Goal: Transaction & Acquisition: Purchase product/service

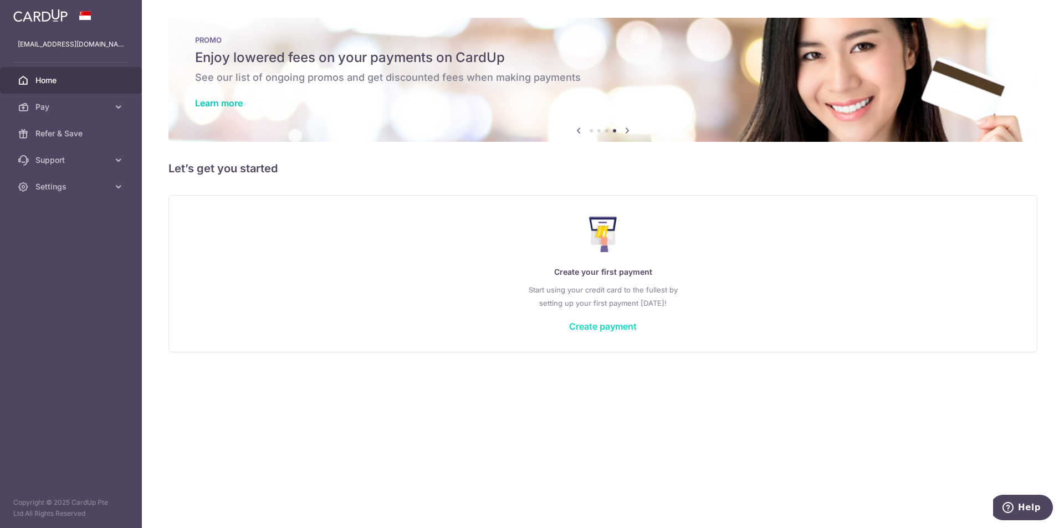
click at [601, 327] on link "Create payment" at bounding box center [603, 326] width 68 height 11
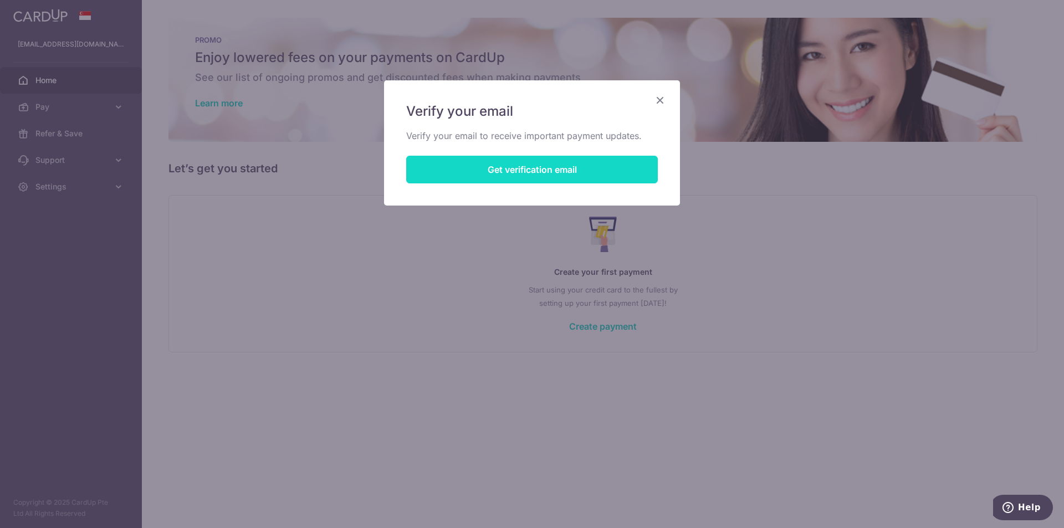
click at [577, 170] on button "Get verification email" at bounding box center [532, 170] width 252 height 28
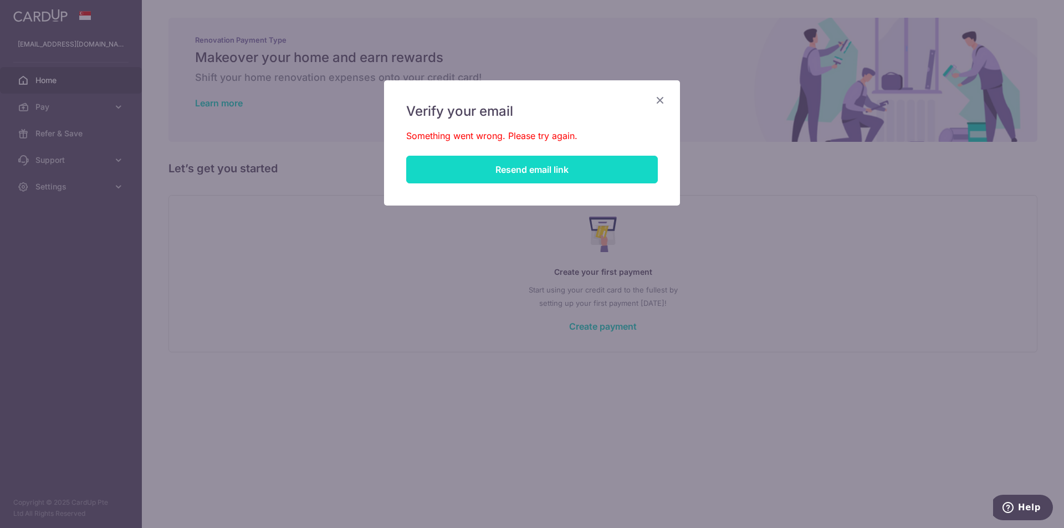
click at [577, 170] on button "Resend email link" at bounding box center [532, 170] width 252 height 28
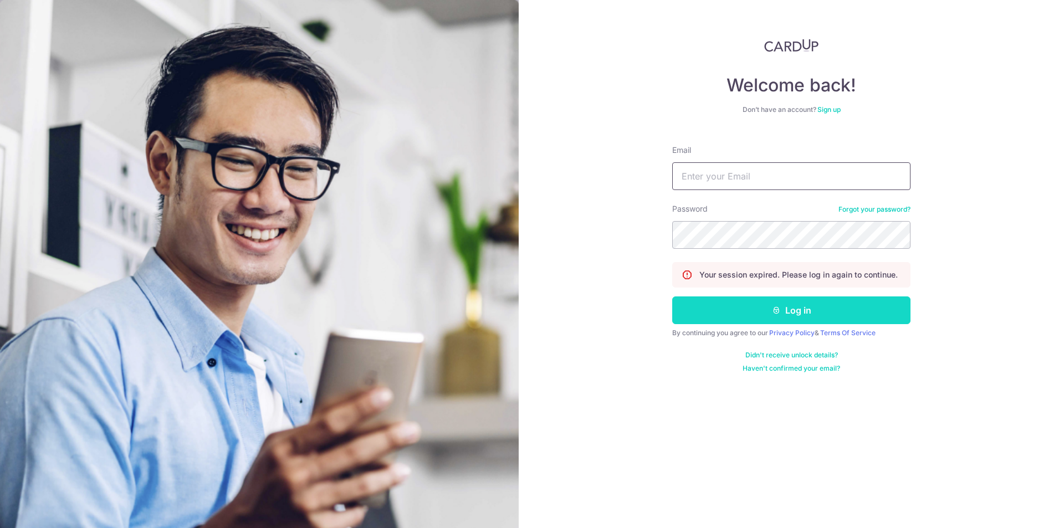
type input "[EMAIL_ADDRESS][DOMAIN_NAME]"
click at [746, 322] on button "Log in" at bounding box center [791, 311] width 238 height 28
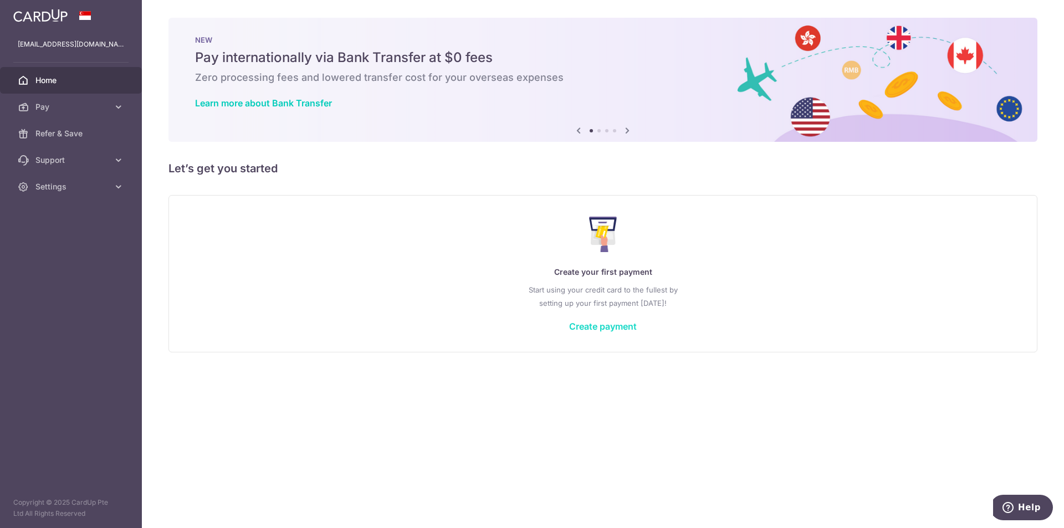
click at [598, 326] on link "Create payment" at bounding box center [603, 326] width 68 height 11
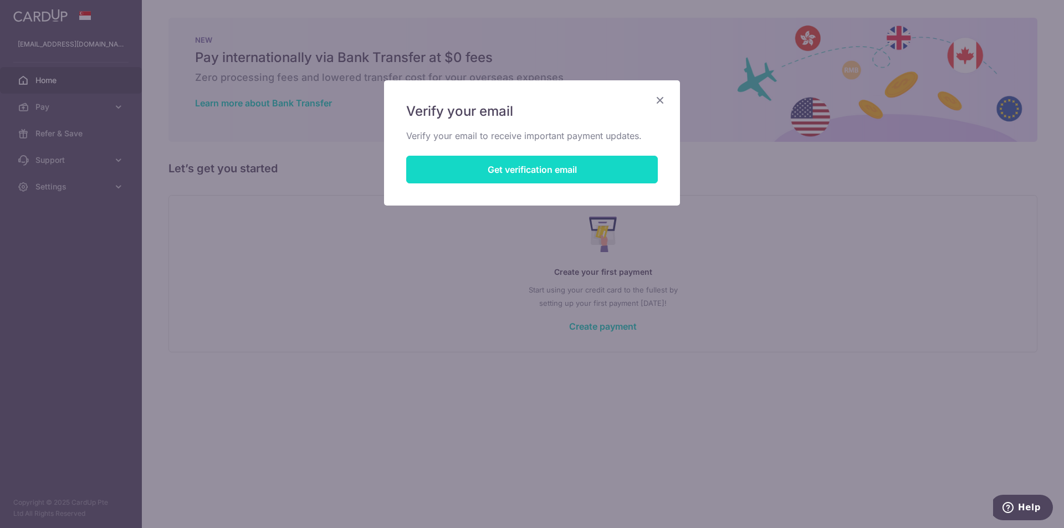
click at [558, 162] on button "Get verification email" at bounding box center [532, 170] width 252 height 28
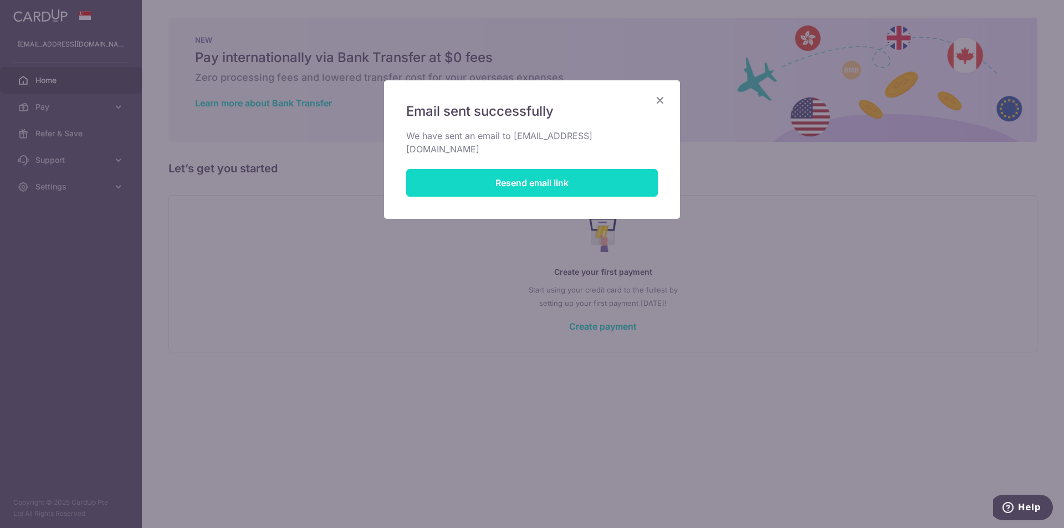
click at [553, 174] on button "Resend email link" at bounding box center [532, 183] width 252 height 28
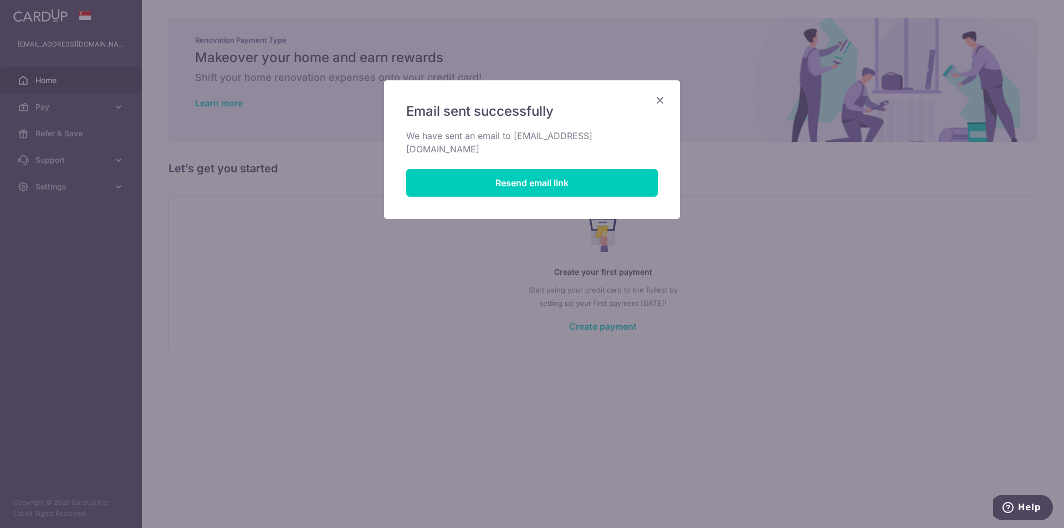
click at [661, 96] on icon "Close" at bounding box center [660, 100] width 13 height 14
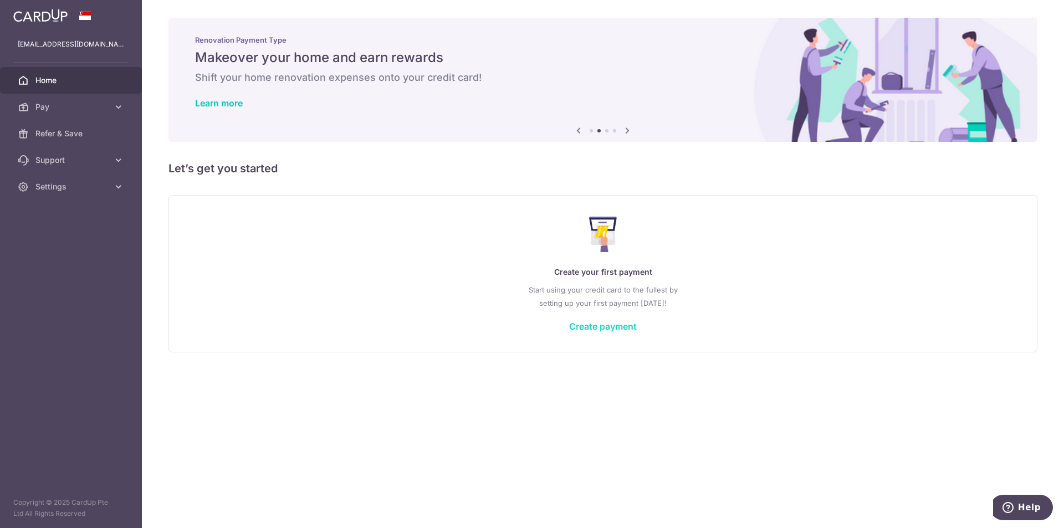
click at [605, 324] on link "Create payment" at bounding box center [603, 326] width 68 height 11
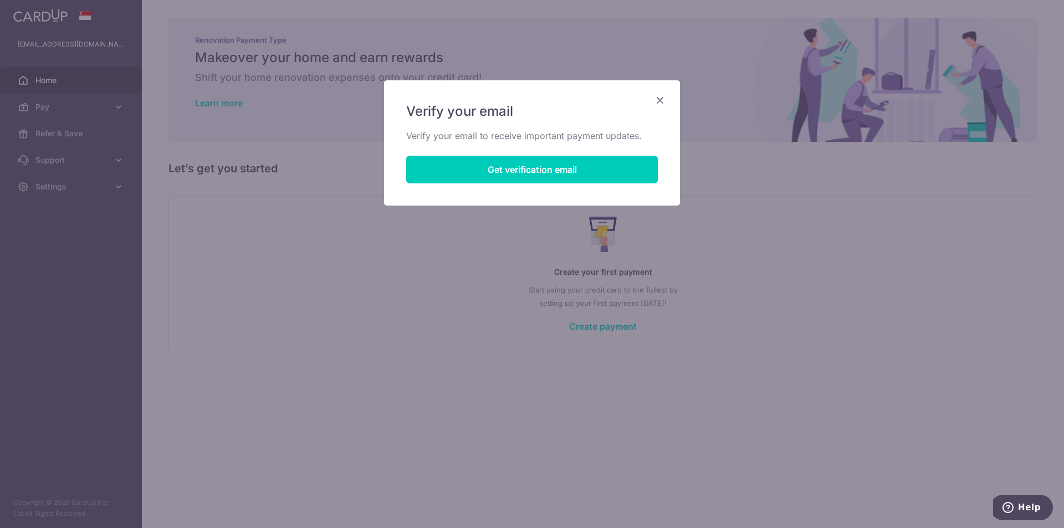
click at [384, 303] on div "Verify your email Verify your email to receive important payment updates. Get v…" at bounding box center [532, 264] width 1064 height 528
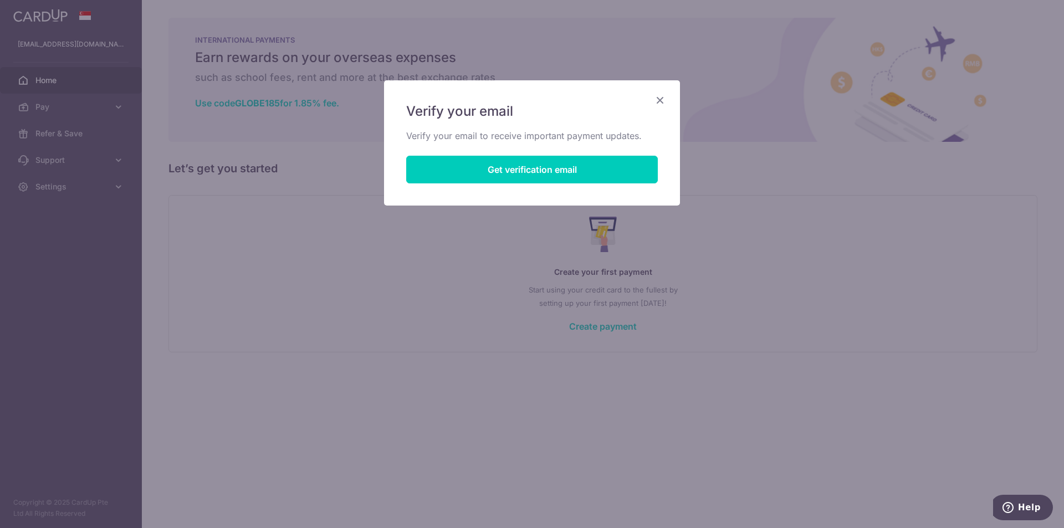
click at [661, 96] on icon "Close" at bounding box center [660, 100] width 13 height 14
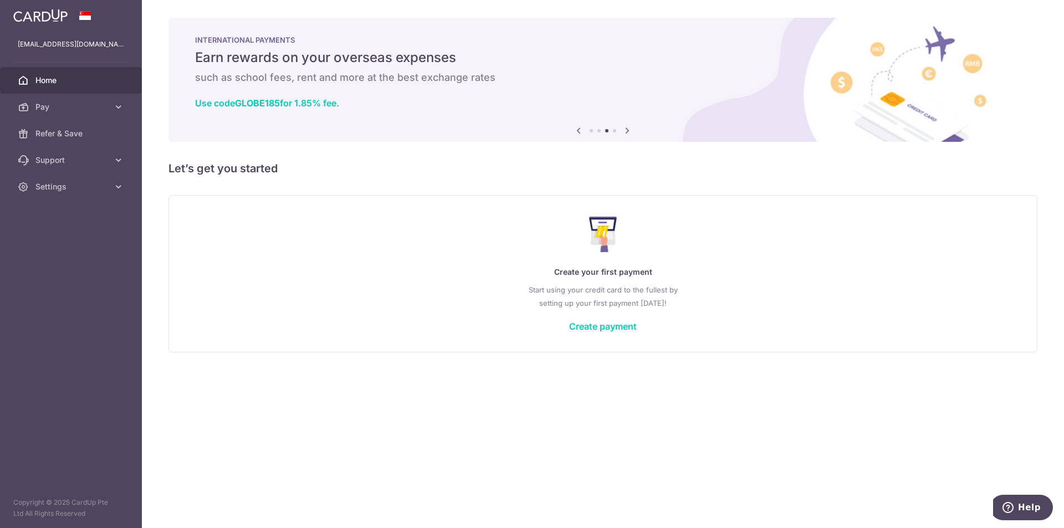
click at [625, 126] on icon at bounding box center [627, 131] width 13 height 14
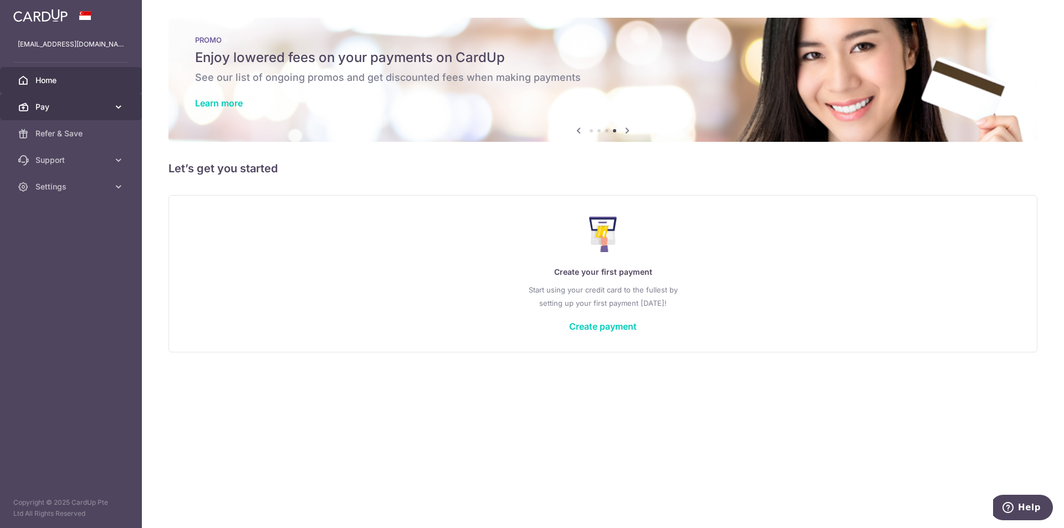
click at [121, 111] on icon at bounding box center [118, 106] width 11 height 11
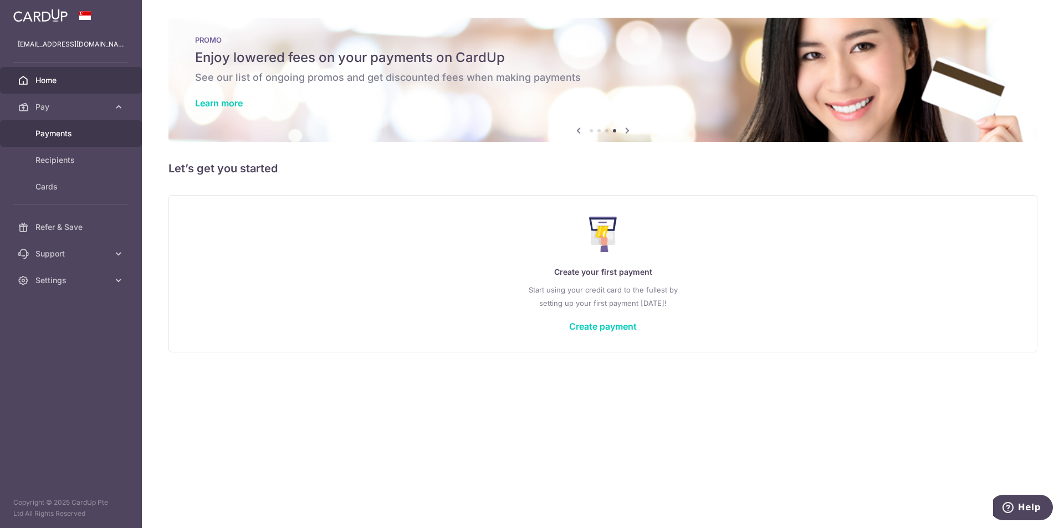
click at [87, 135] on span "Payments" at bounding box center [71, 133] width 73 height 11
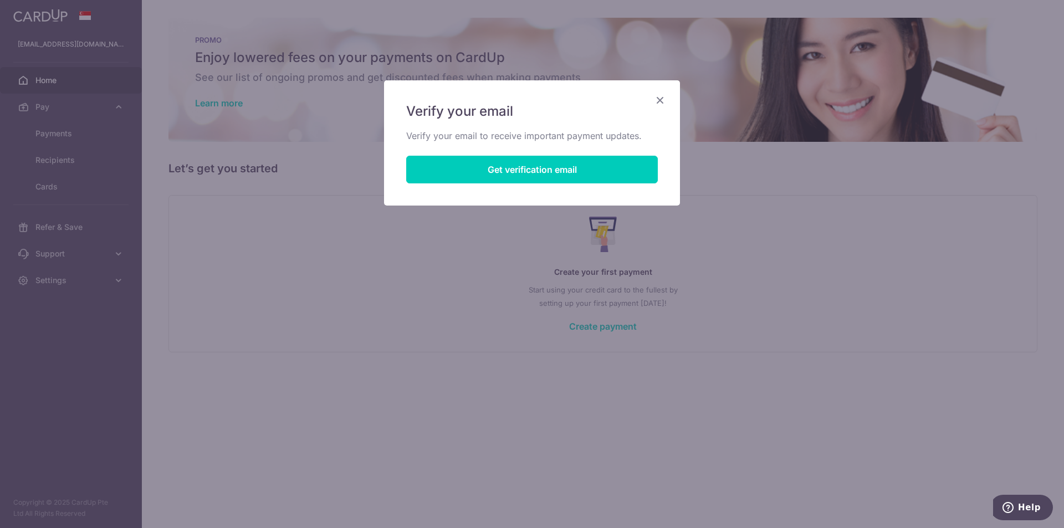
click at [659, 96] on icon "Close" at bounding box center [660, 100] width 13 height 14
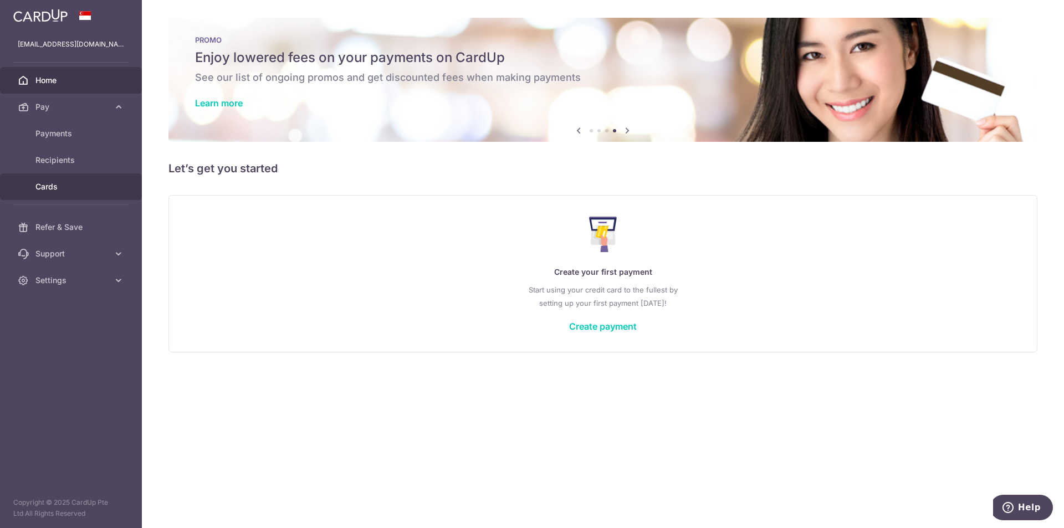
click at [59, 197] on link "Cards" at bounding box center [71, 187] width 142 height 27
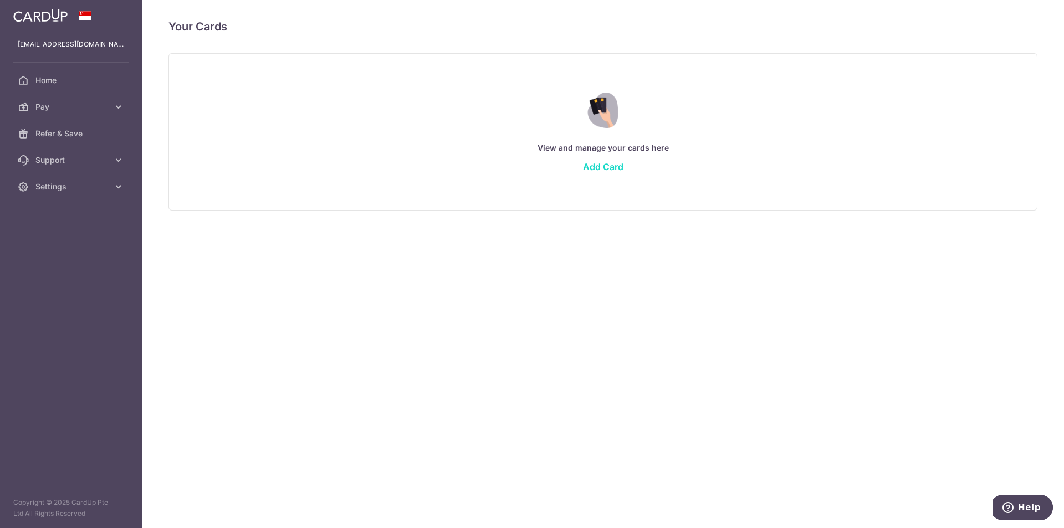
click at [590, 165] on link "Add Card" at bounding box center [603, 166] width 40 height 11
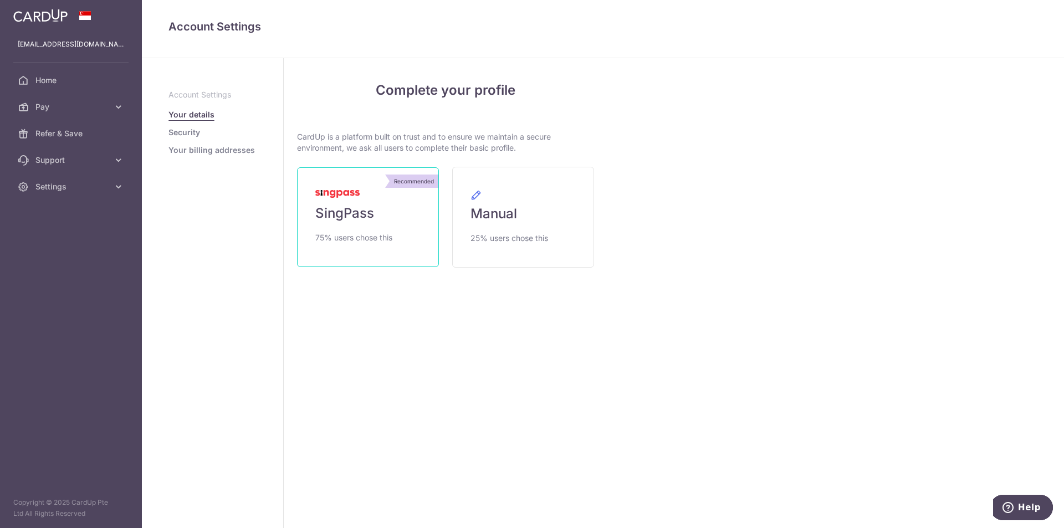
click at [363, 229] on link "Recommended SingPass 75% users chose this" at bounding box center [368, 217] width 142 height 100
click at [83, 83] on span "Home" at bounding box center [71, 80] width 73 height 11
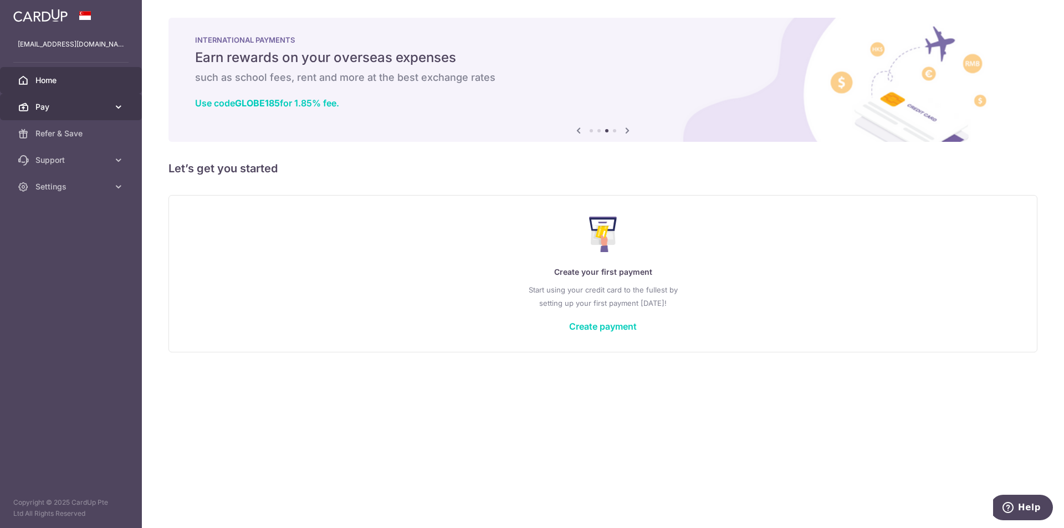
click at [89, 107] on span "Pay" at bounding box center [71, 106] width 73 height 11
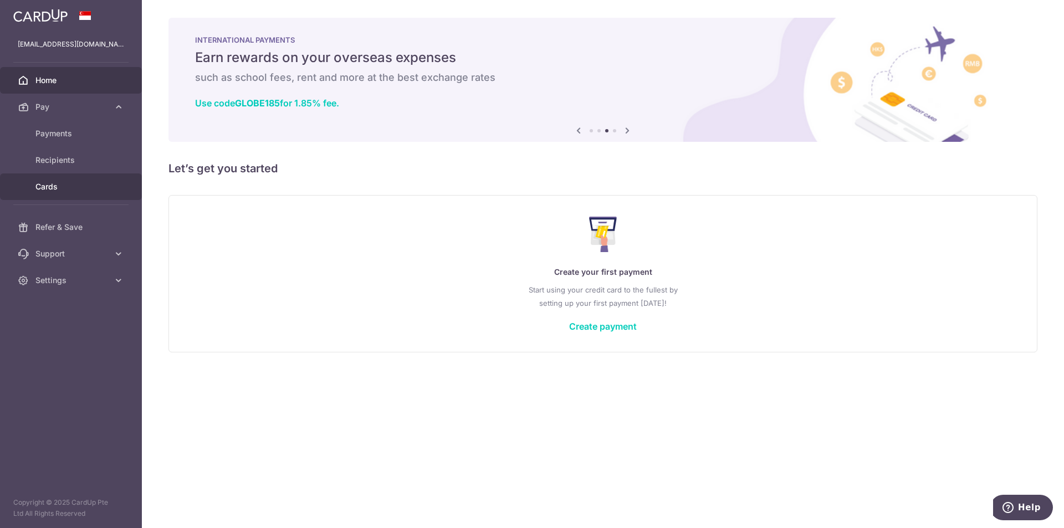
click at [81, 182] on span "Cards" at bounding box center [71, 186] width 73 height 11
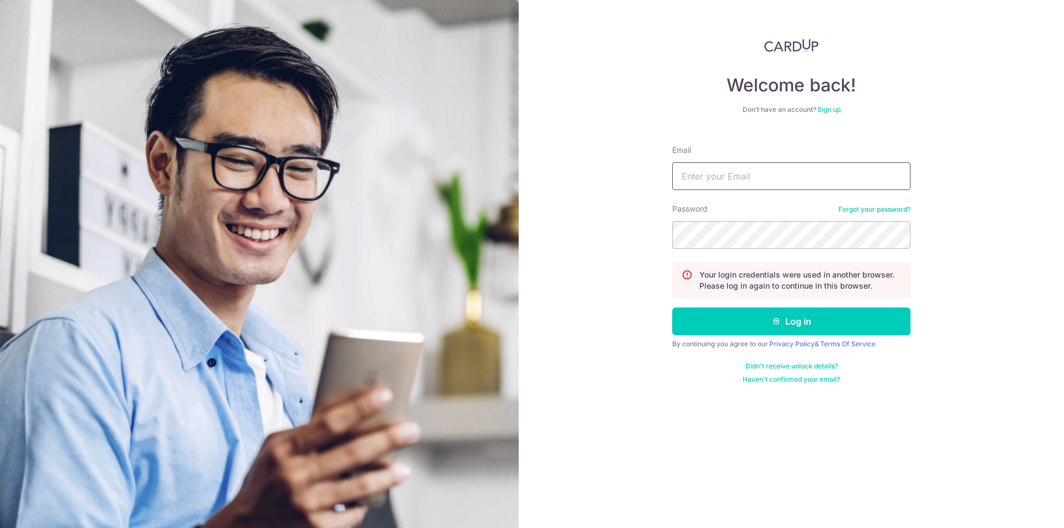
type input "[EMAIL_ADDRESS][DOMAIN_NAME]"
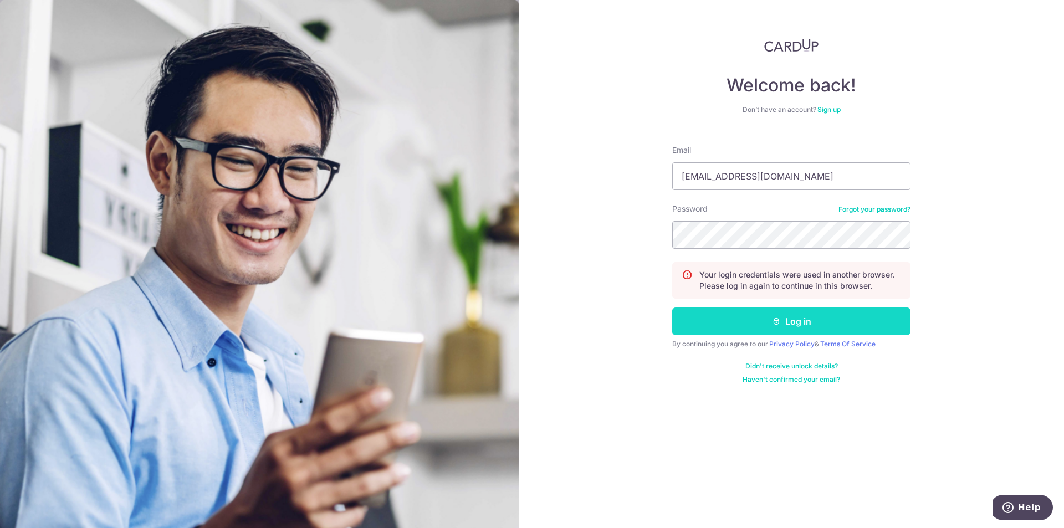
click at [739, 320] on button "Log in" at bounding box center [791, 322] width 238 height 28
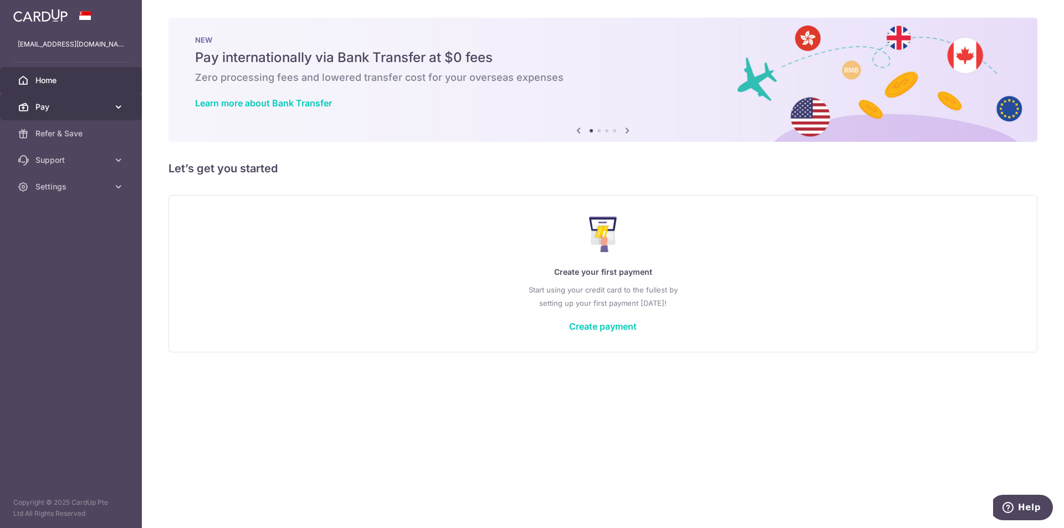
click at [88, 104] on span "Pay" at bounding box center [71, 106] width 73 height 11
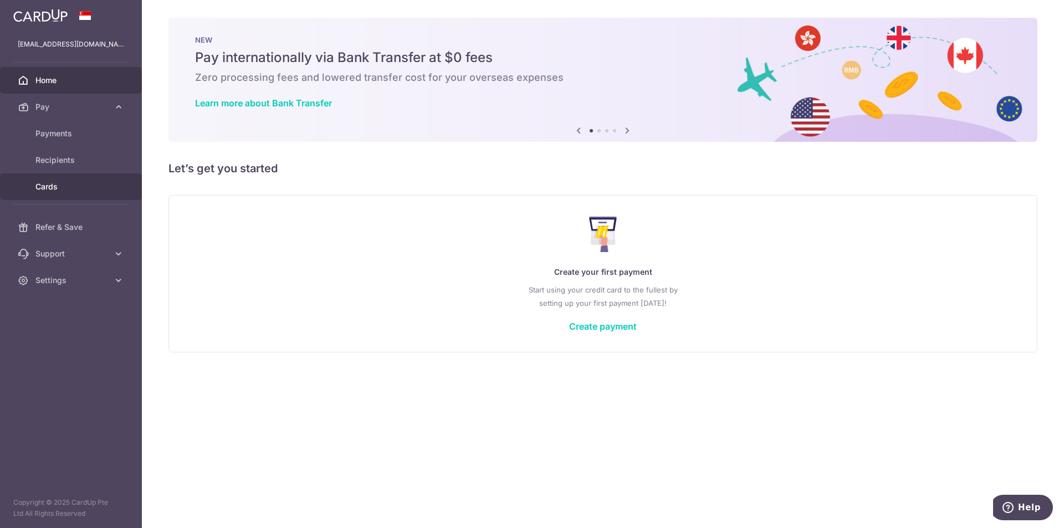
click at [49, 183] on span "Cards" at bounding box center [71, 186] width 73 height 11
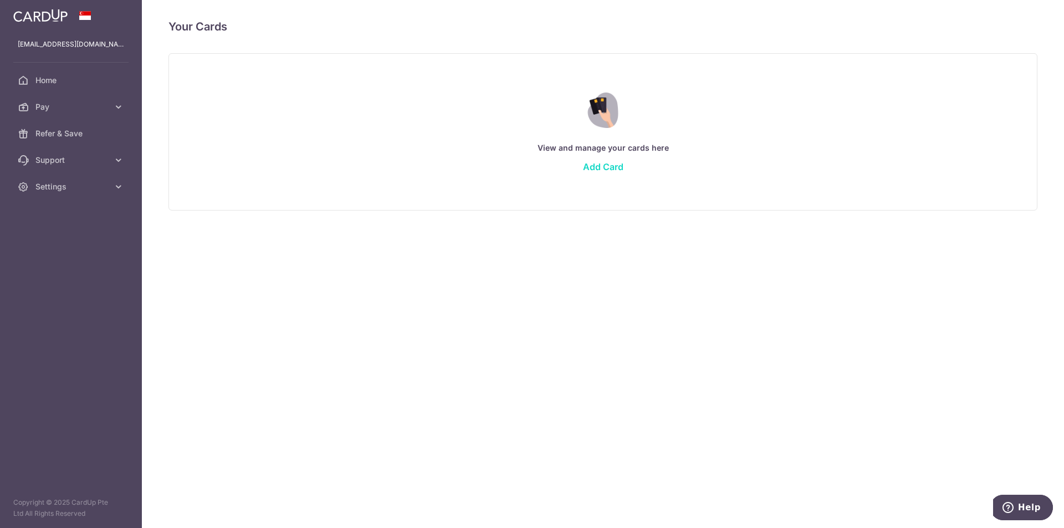
click at [604, 168] on link "Add Card" at bounding box center [603, 166] width 40 height 11
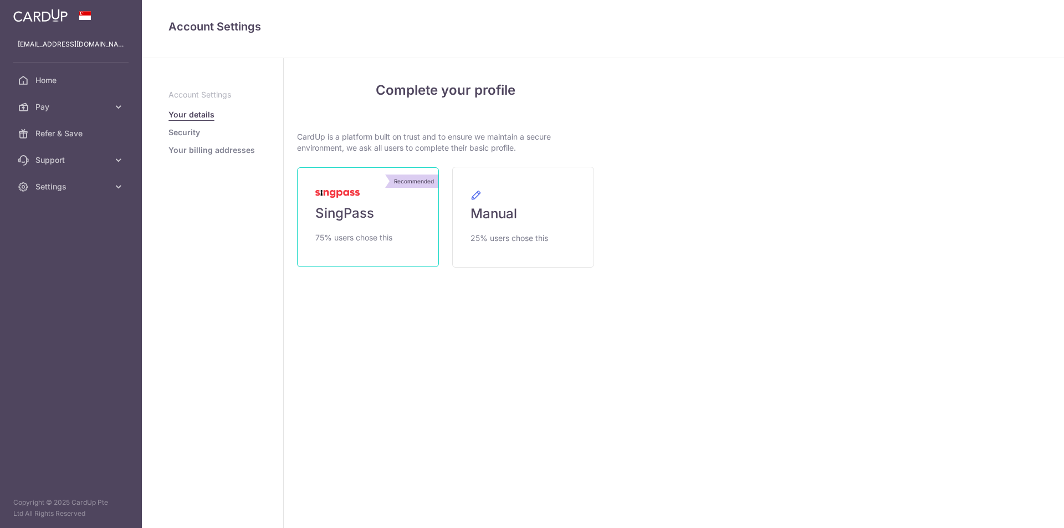
click at [379, 227] on link "Recommended SingPass 75% users chose this" at bounding box center [368, 217] width 142 height 100
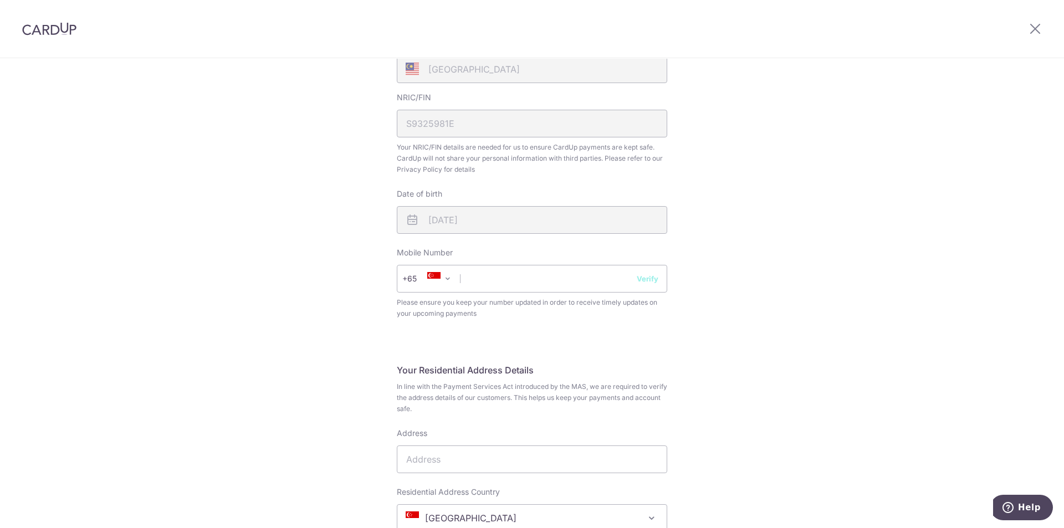
scroll to position [333, 0]
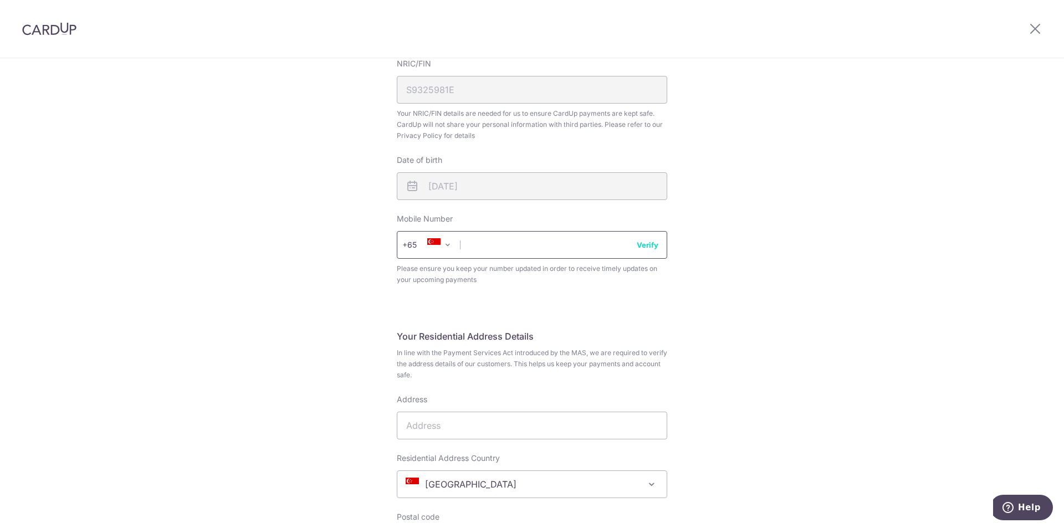
click at [523, 247] on input "text" at bounding box center [532, 245] width 271 height 28
type input "92778801"
click at [651, 244] on button "Verify" at bounding box center [648, 244] width 22 height 11
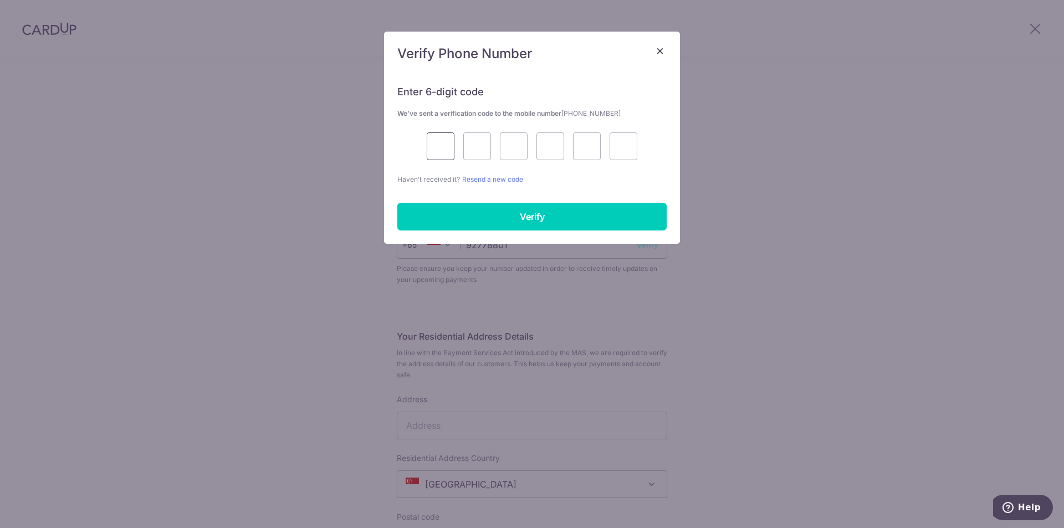
click at [445, 142] on input "text" at bounding box center [441, 146] width 28 height 28
type input "5"
type input "6"
type input "7"
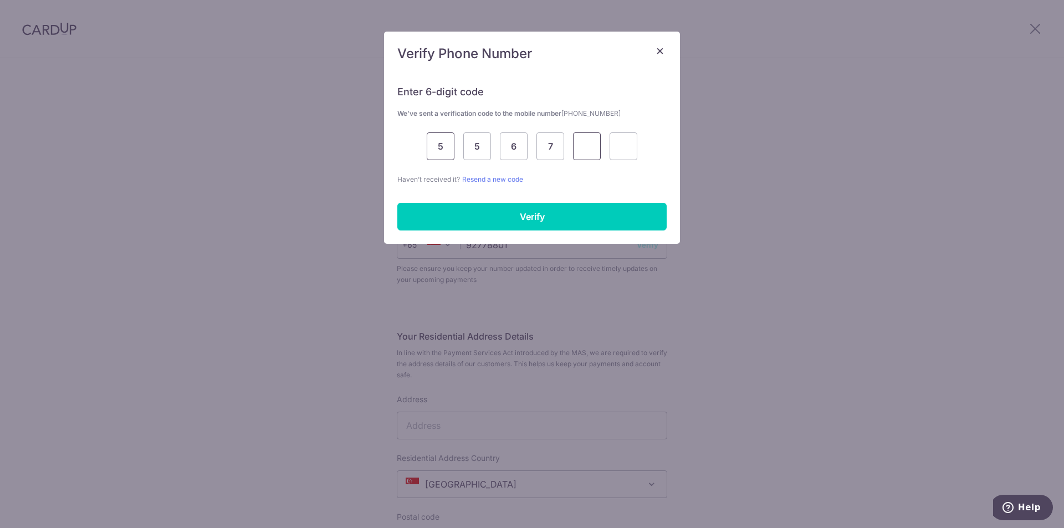
type input "1"
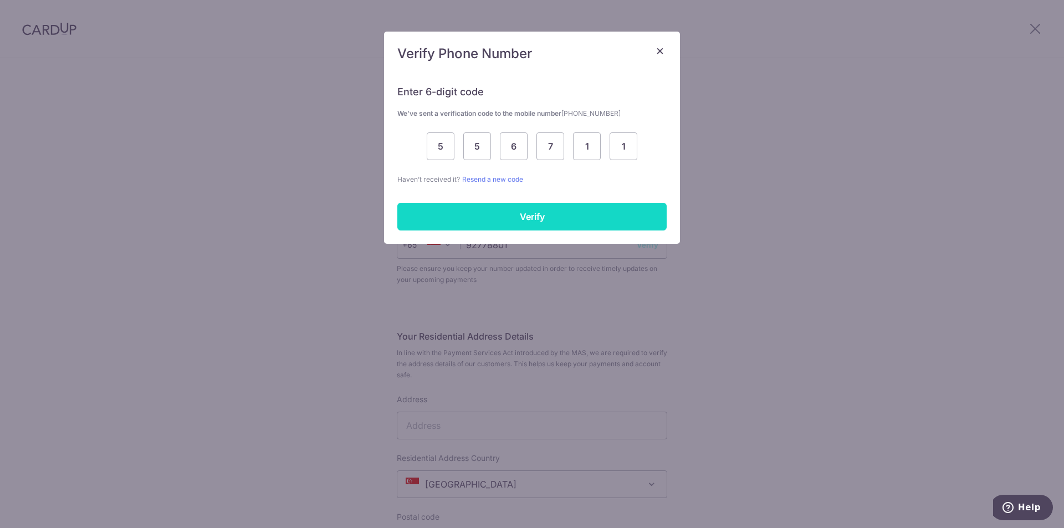
click at [534, 213] on input "Verify" at bounding box center [531, 217] width 269 height 28
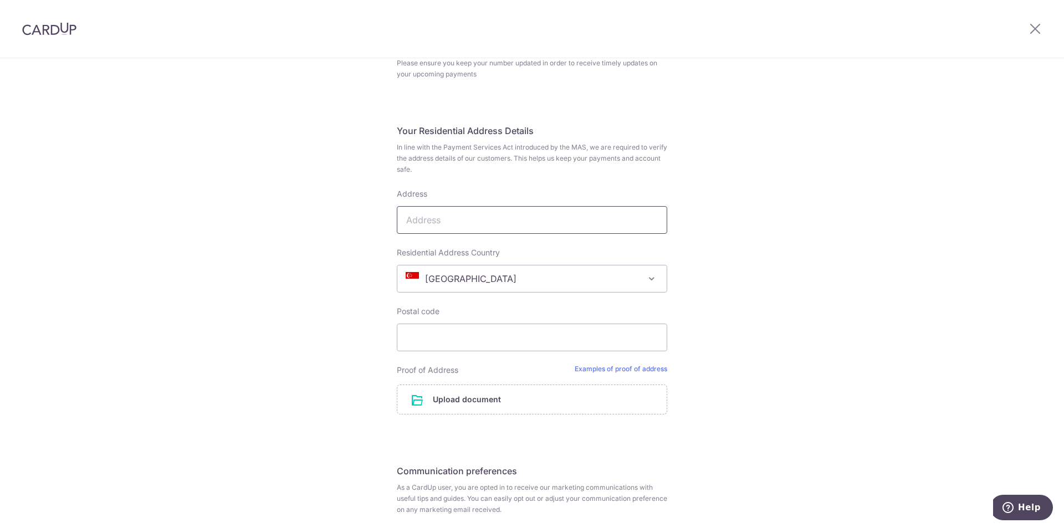
scroll to position [610, 0]
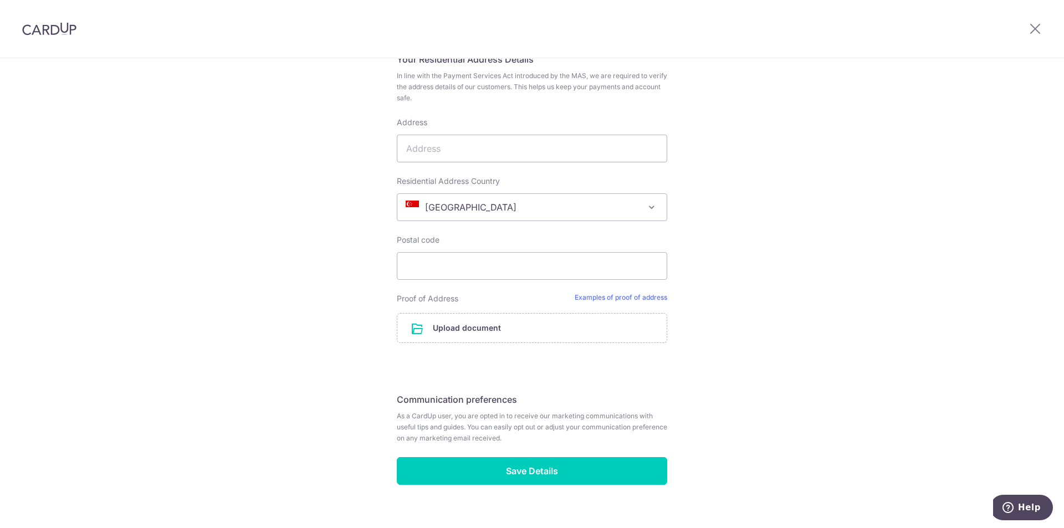
click at [540, 211] on span "Singapore" at bounding box center [531, 207] width 269 height 27
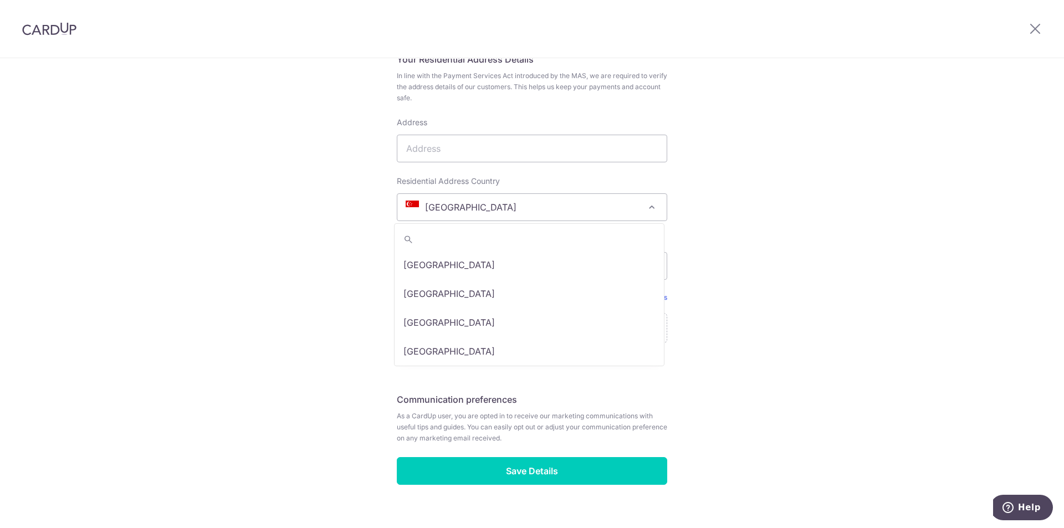
scroll to position [5650, 0]
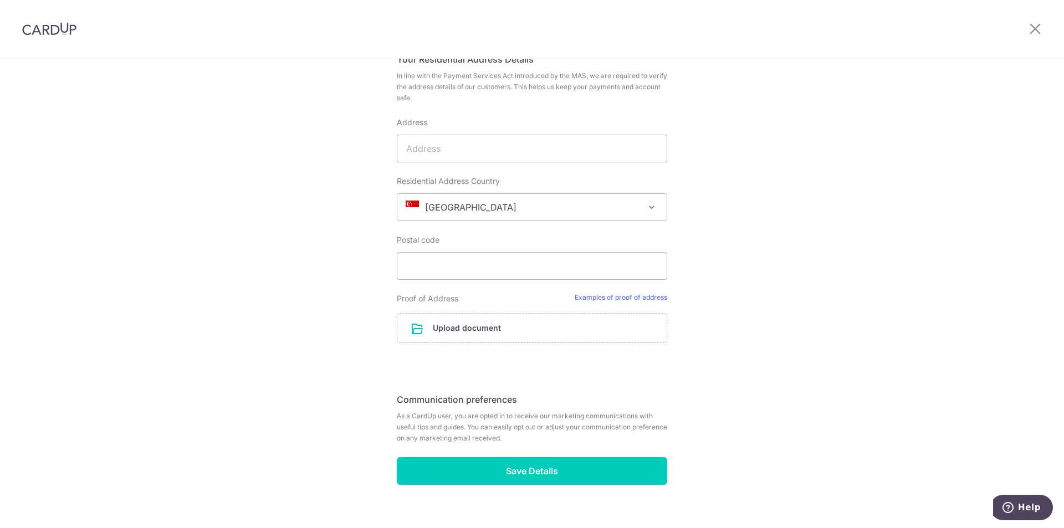
click at [540, 211] on span "Singapore" at bounding box center [531, 207] width 269 height 27
click at [517, 141] on input "Address" at bounding box center [532, 149] width 271 height 28
click at [495, 155] on input "Address" at bounding box center [532, 149] width 271 height 28
paste input "3012 Bedok Industrial Park E, #02-2068, Singapore 489978"
drag, startPoint x: 620, startPoint y: 148, endPoint x: 662, endPoint y: 150, distance: 42.2
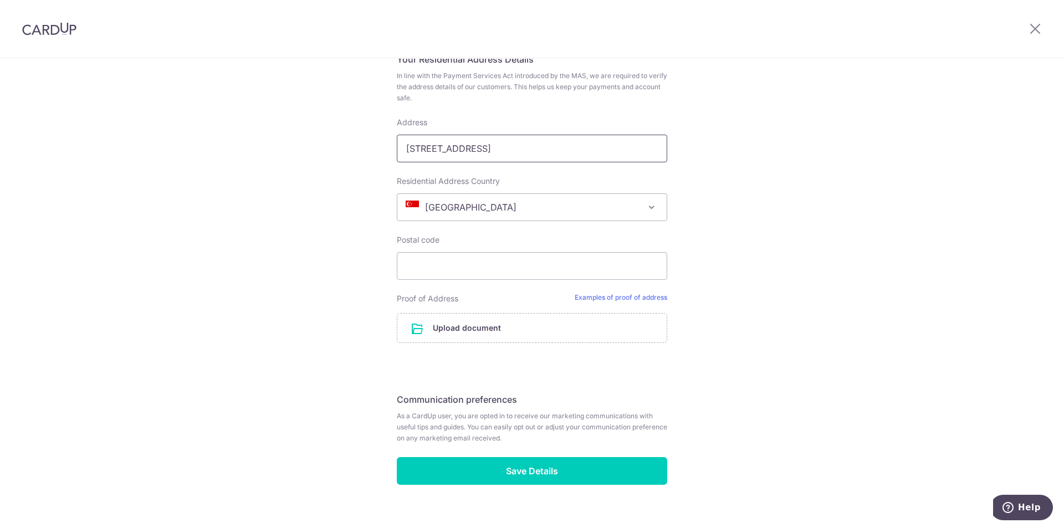
click at [662, 150] on input "3012 Bedok Industrial Park E, #02-2068, Singapore 489978" at bounding box center [532, 149] width 271 height 28
type input "3012 Bedok Industrial Park E, #02-2068, Singapore"
click at [526, 261] on input "Postal code" at bounding box center [532, 266] width 271 height 28
paste input "489978"
type input "489978"
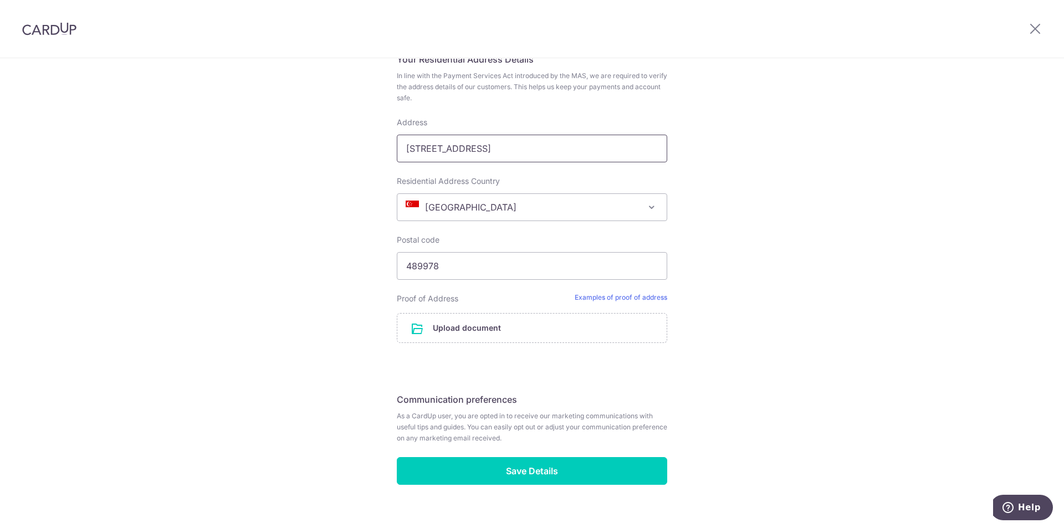
drag, startPoint x: 570, startPoint y: 152, endPoint x: 676, endPoint y: 150, distance: 105.3
click at [676, 150] on div "Review your details Your Details Please provide your full name as per your NRIC…" at bounding box center [532, 0] width 297 height 1074
type input "3012 Bedok Industrial Park E, #02-2068"
click at [617, 297] on link "Examples of proof of address" at bounding box center [621, 298] width 93 height 11
drag, startPoint x: 582, startPoint y: 151, endPoint x: 329, endPoint y: 153, distance: 252.8
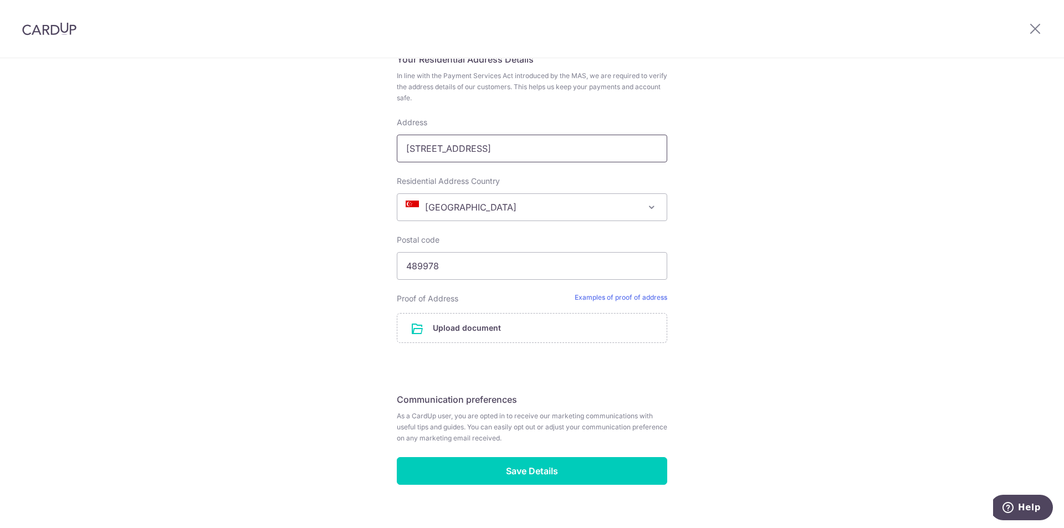
drag, startPoint x: 443, startPoint y: 263, endPoint x: 330, endPoint y: 264, distance: 113.1
click at [491, 208] on span "Singapore" at bounding box center [531, 207] width 269 height 27
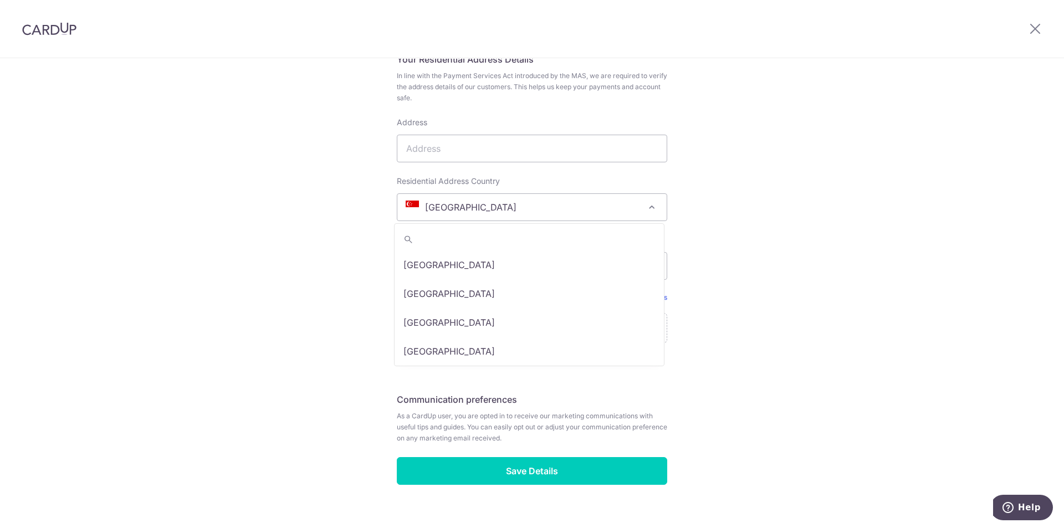
scroll to position [5679, 0]
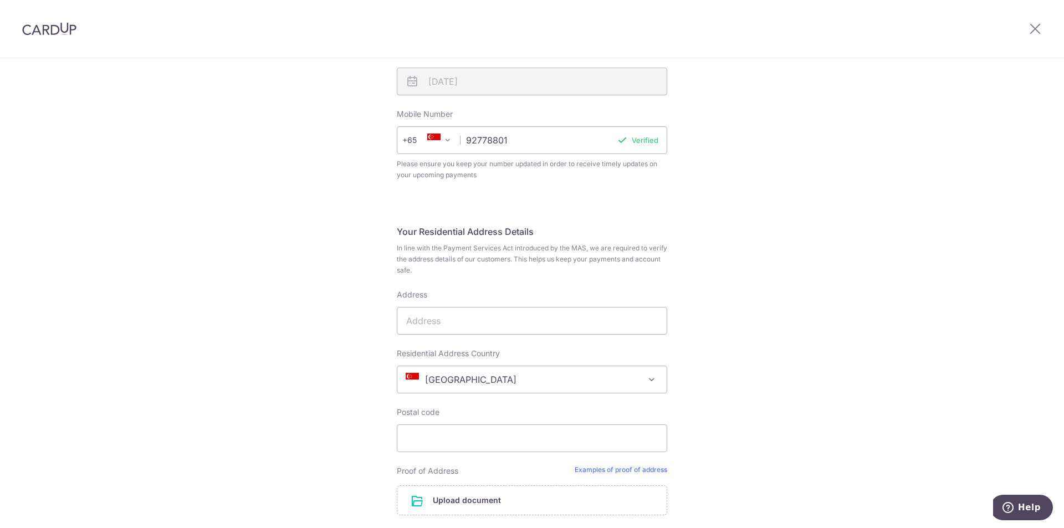
scroll to position [443, 0]
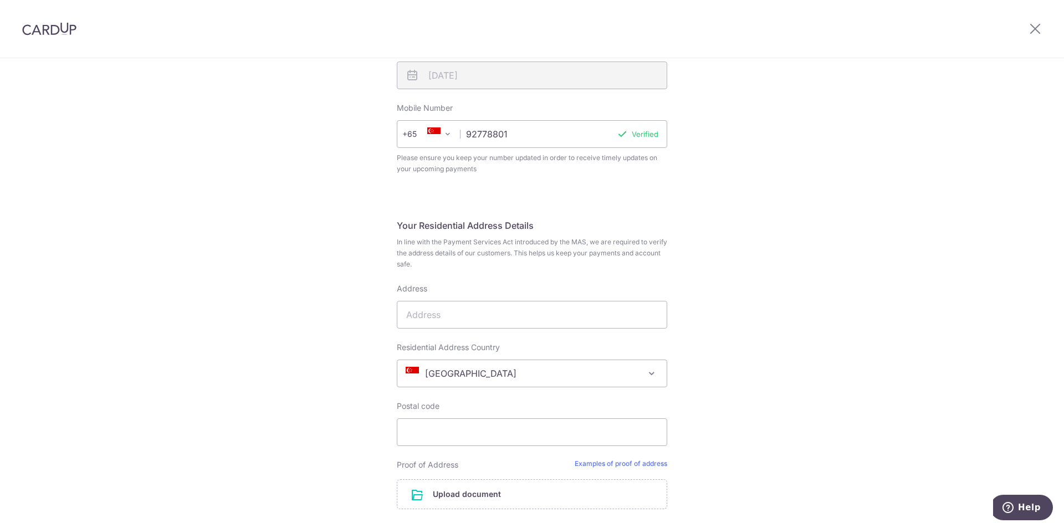
click at [484, 369] on span "Singapore" at bounding box center [531, 373] width 269 height 27
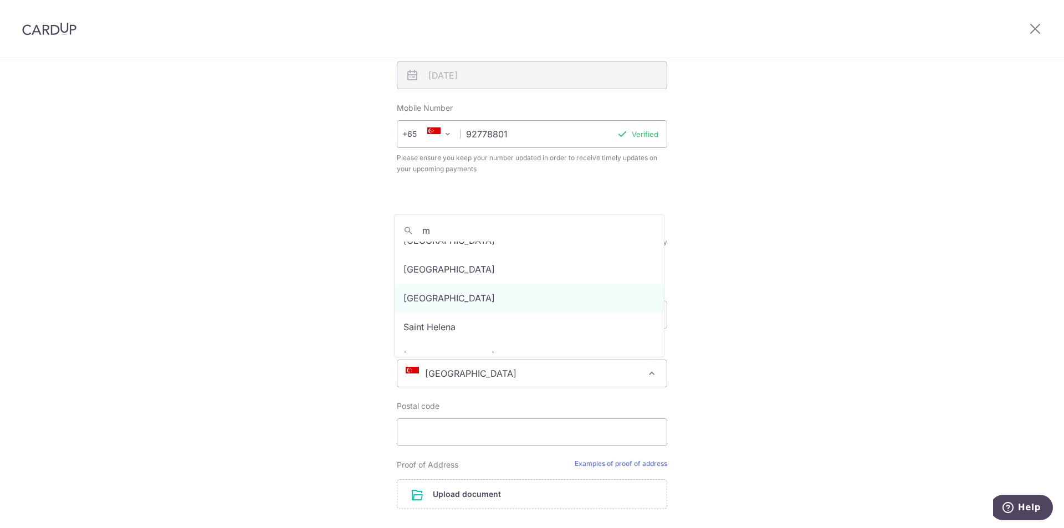
scroll to position [0, 0]
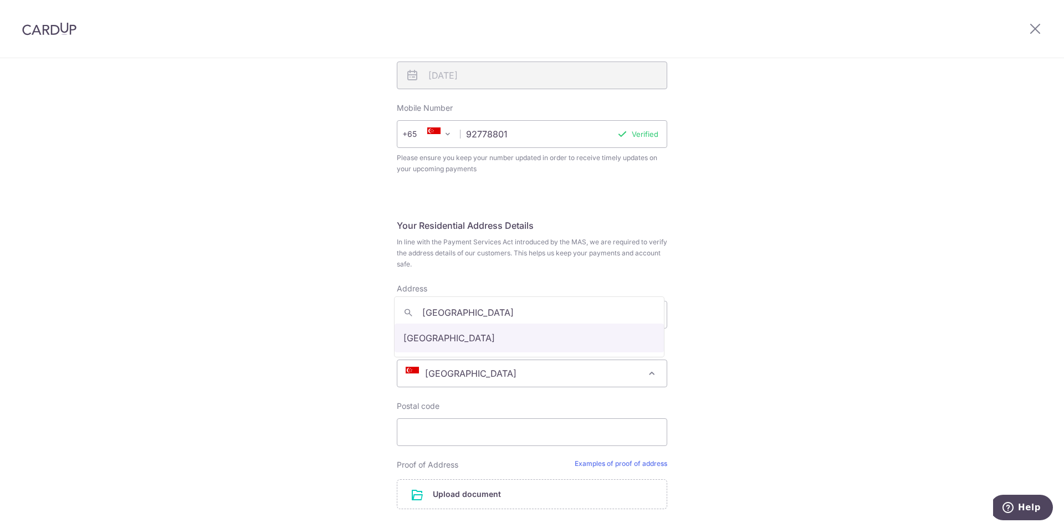
type input "malaysia"
select select "159"
click at [493, 317] on input "Address" at bounding box center [532, 315] width 271 height 28
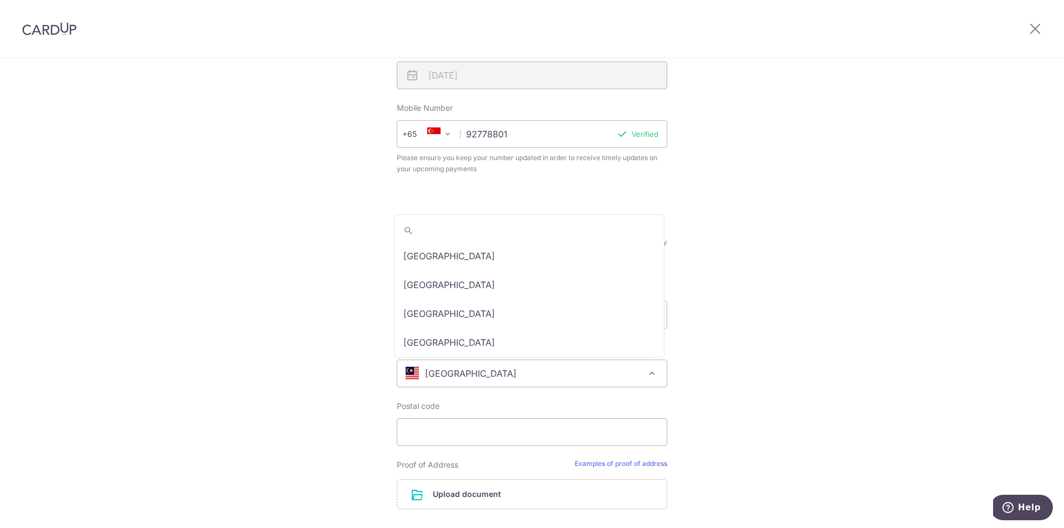
click at [659, 372] on span "Malaysia" at bounding box center [531, 373] width 269 height 27
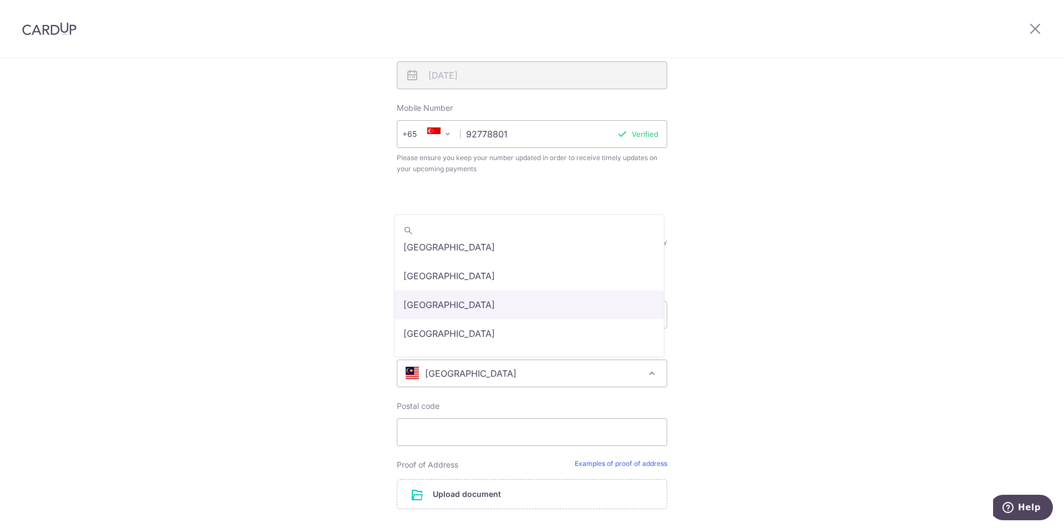
click at [812, 296] on div "Review your details Your Details Please provide your full name as per your NRIC…" at bounding box center [532, 163] width 1064 height 1097
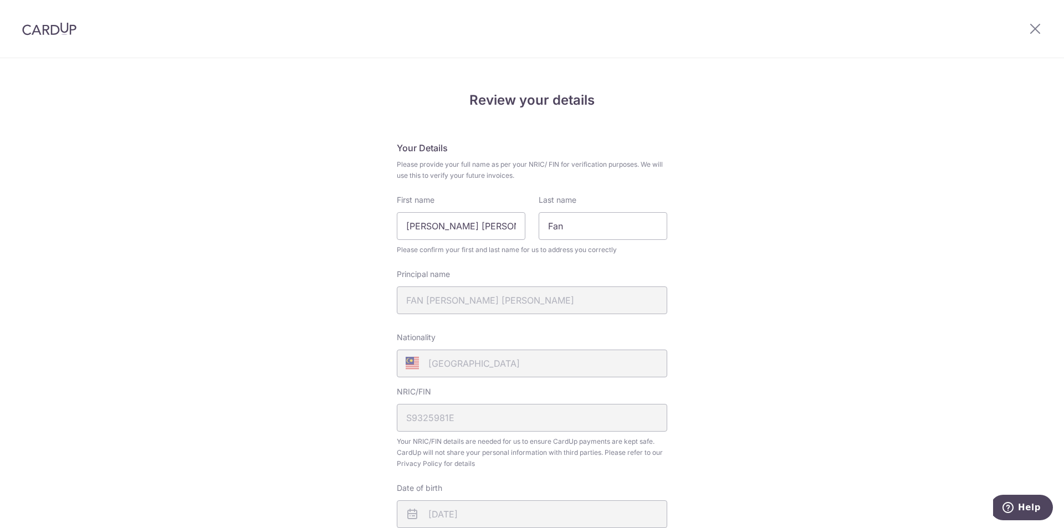
scroll to position [0, 0]
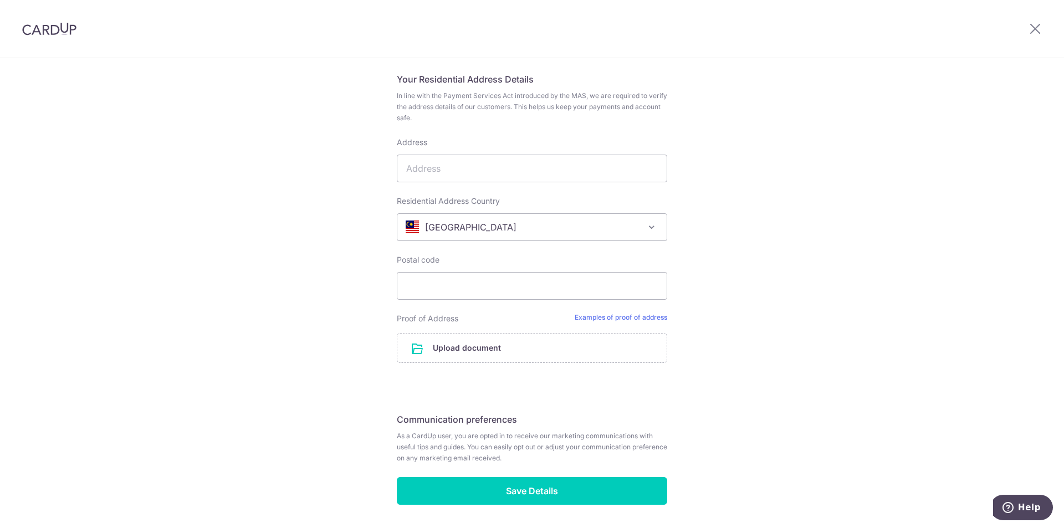
scroll to position [554, 0]
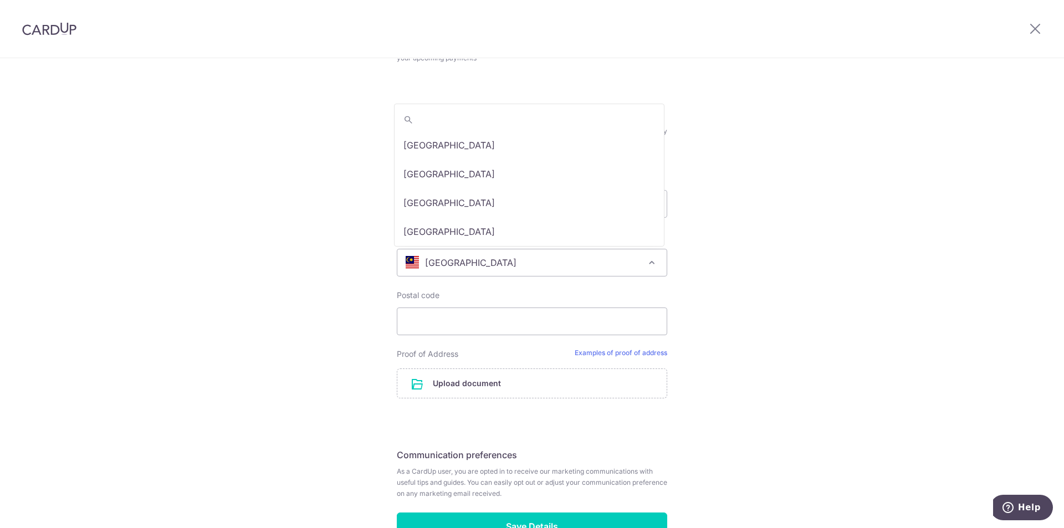
click at [483, 257] on span "Malaysia" at bounding box center [531, 262] width 269 height 27
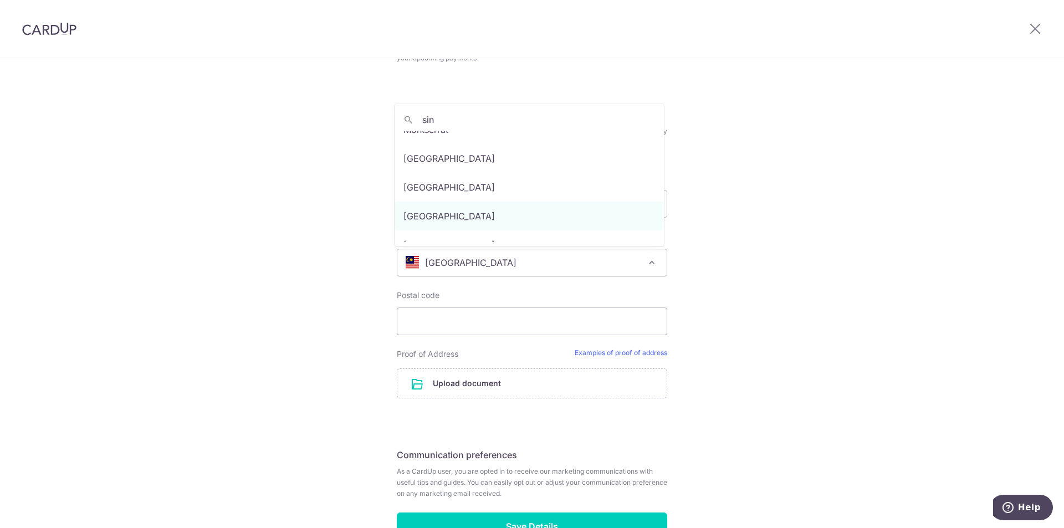
scroll to position [0, 0]
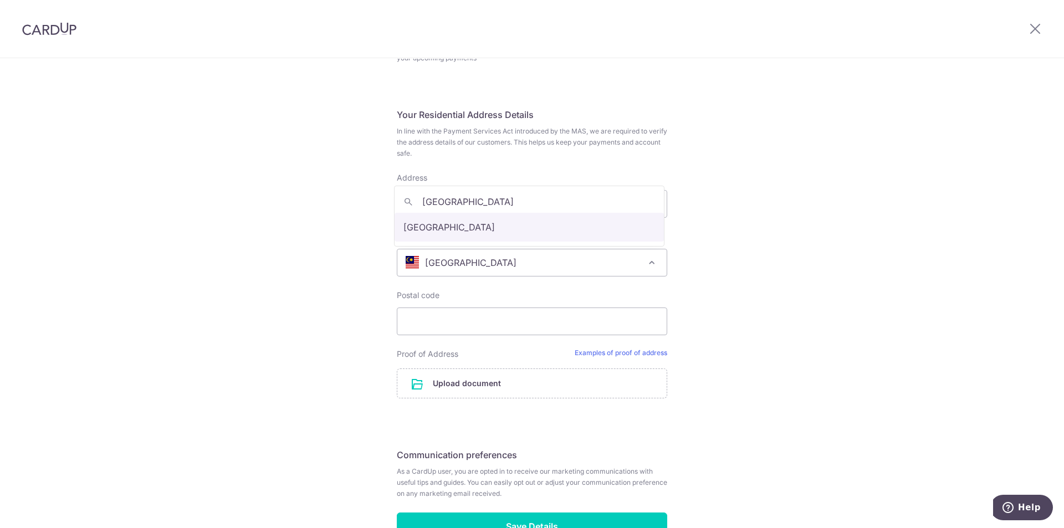
type input "singapore"
select select "199"
click at [489, 198] on input "Address" at bounding box center [532, 204] width 271 height 28
type input "Tampines Street 44 Block 469"
click at [466, 330] on input "Postal code" at bounding box center [532, 322] width 271 height 28
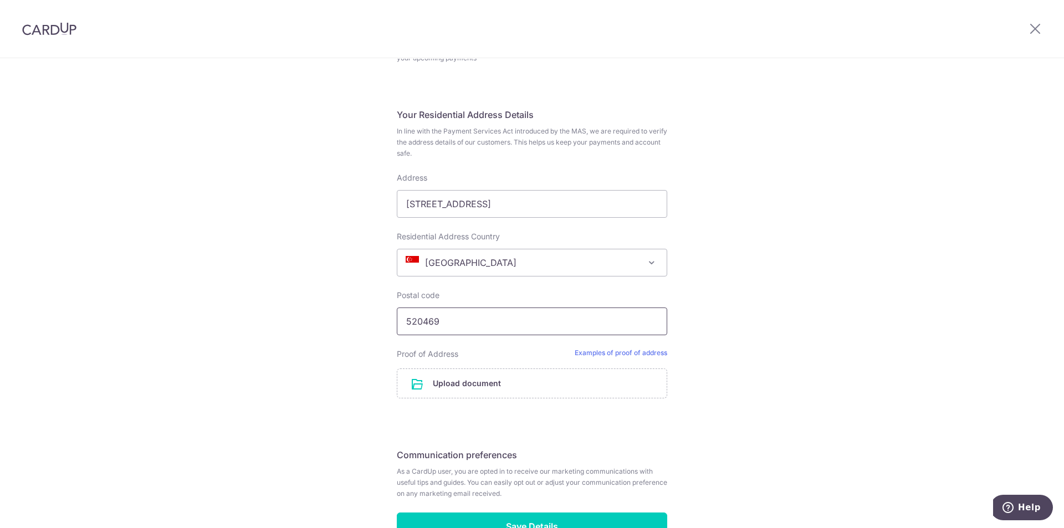
type input "520469"
click at [783, 262] on div "Review your details Your Details Please provide your full name as per your NRIC…" at bounding box center [532, 52] width 1064 height 1097
click at [627, 352] on link "Examples of proof of address" at bounding box center [621, 354] width 93 height 11
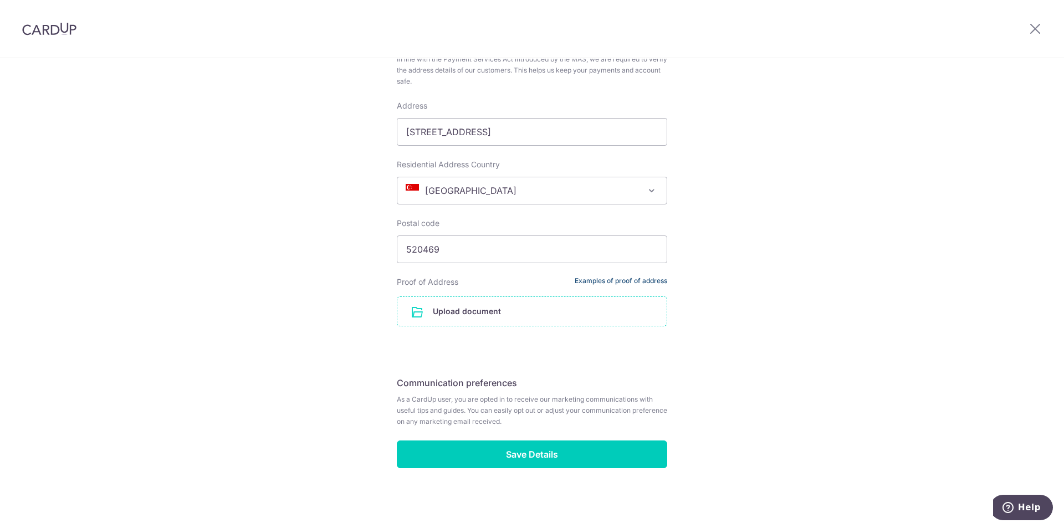
scroll to position [628, 0]
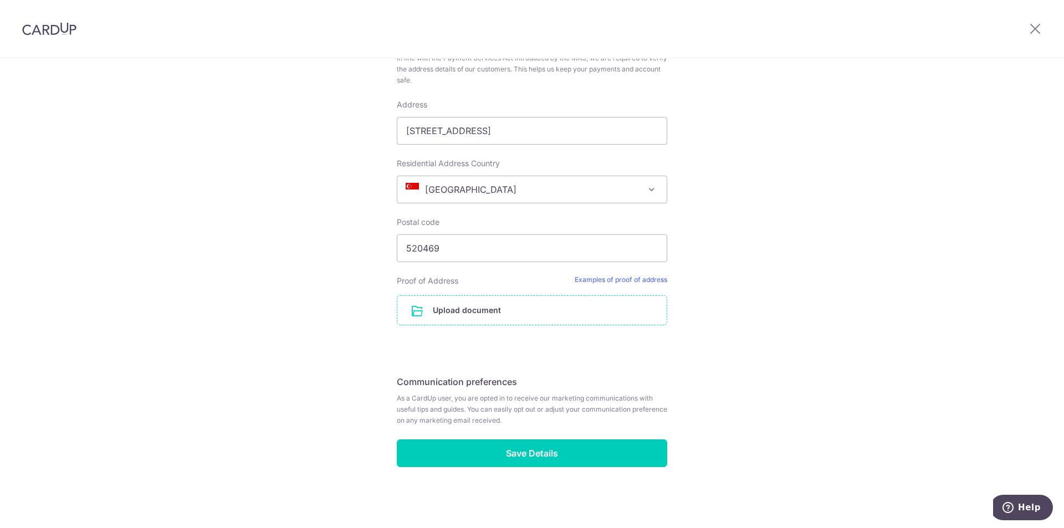
click at [487, 324] on input "file" at bounding box center [531, 310] width 269 height 29
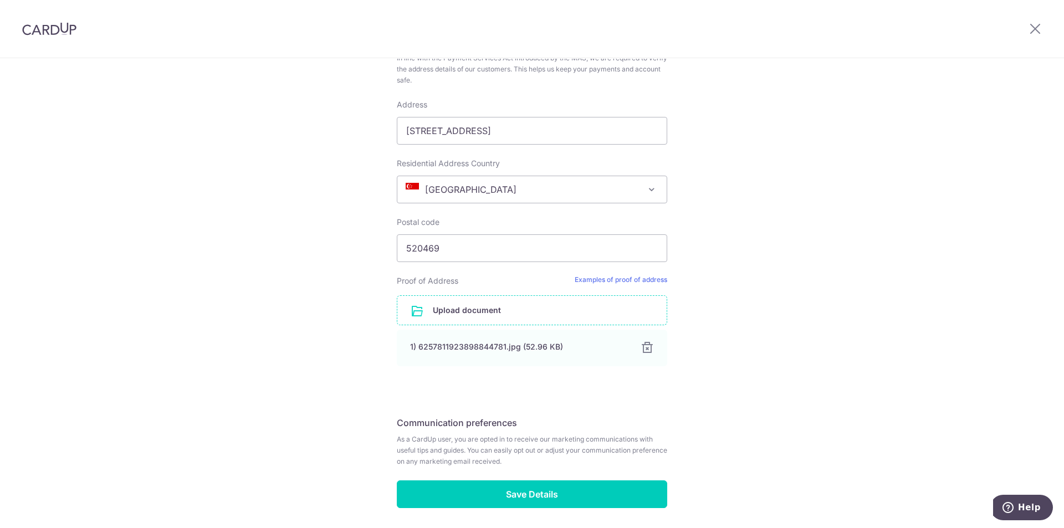
scroll to position [669, 0]
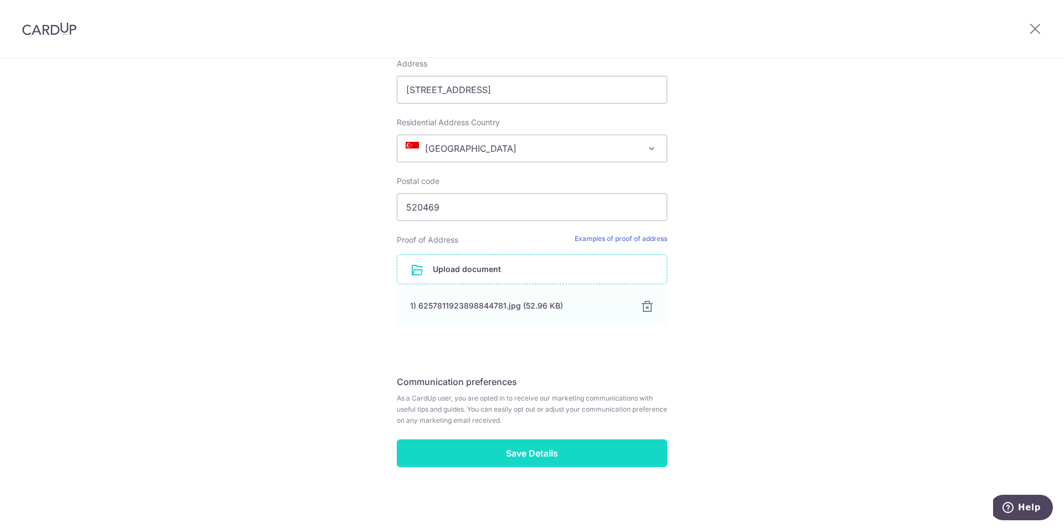
click at [475, 447] on input "Save Details" at bounding box center [532, 454] width 271 height 28
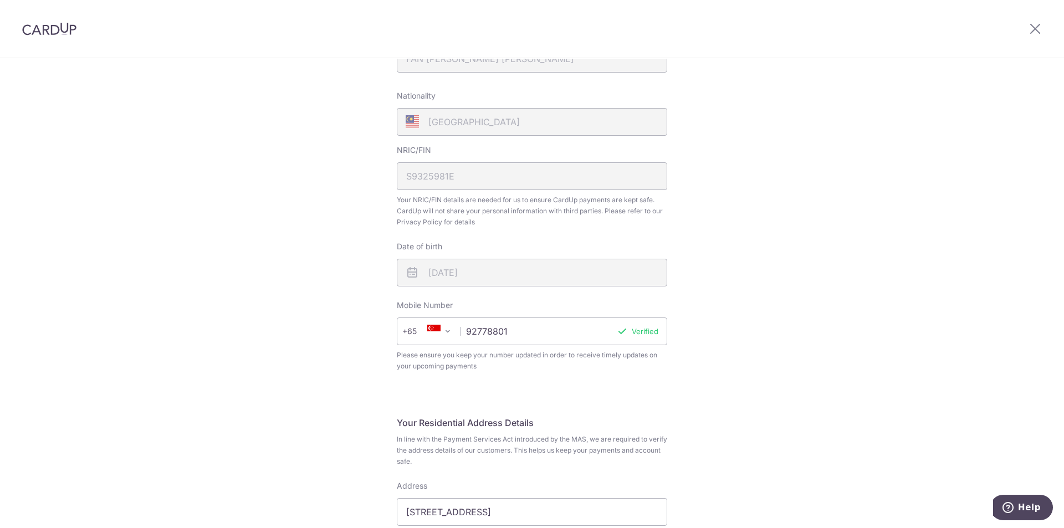
scroll to position [170, 0]
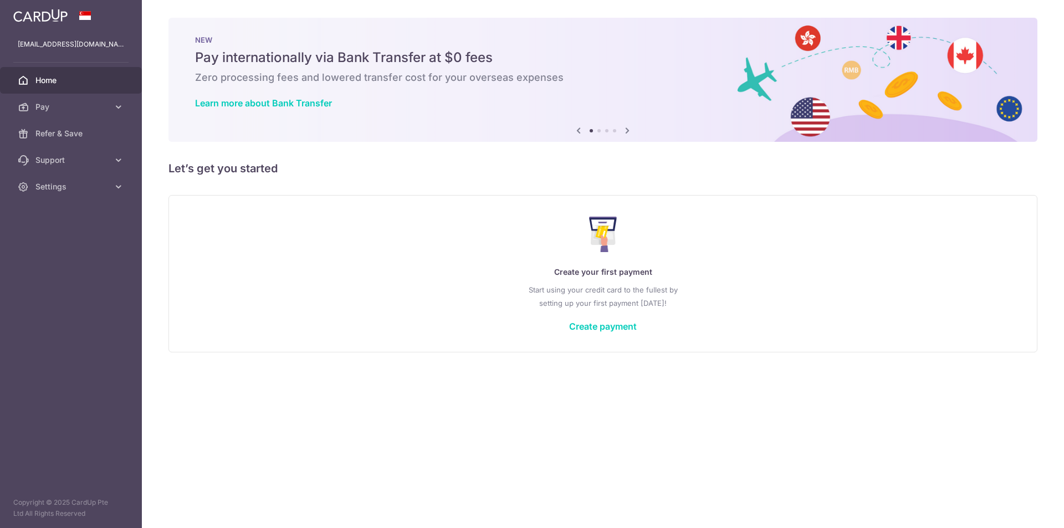
click at [622, 314] on div "Create your first payment Start using your credit card to the fullest by settin…" at bounding box center [602, 273] width 841 height 131
click at [616, 330] on link "Create payment" at bounding box center [603, 326] width 68 height 11
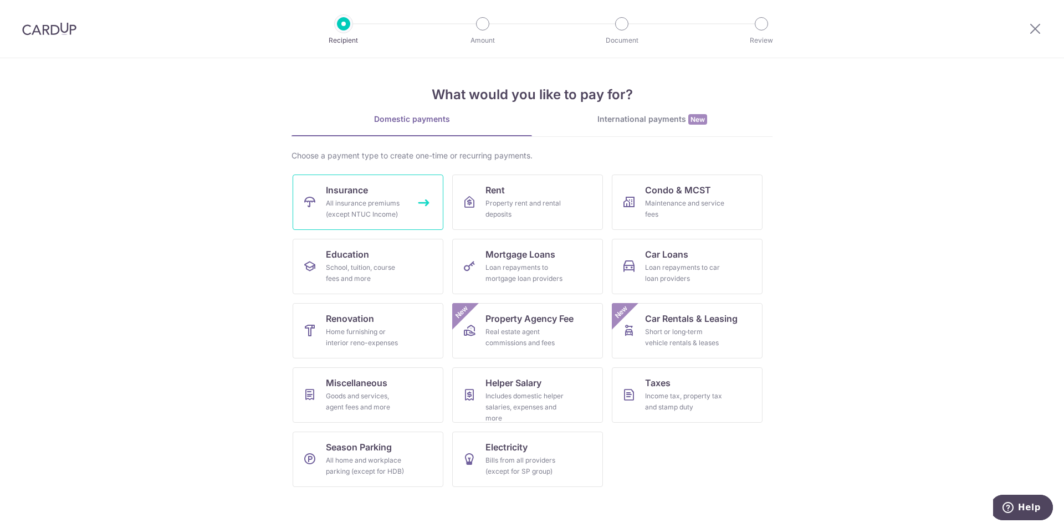
click at [395, 204] on div "All insurance premiums (except NTUC Income)" at bounding box center [366, 209] width 80 height 22
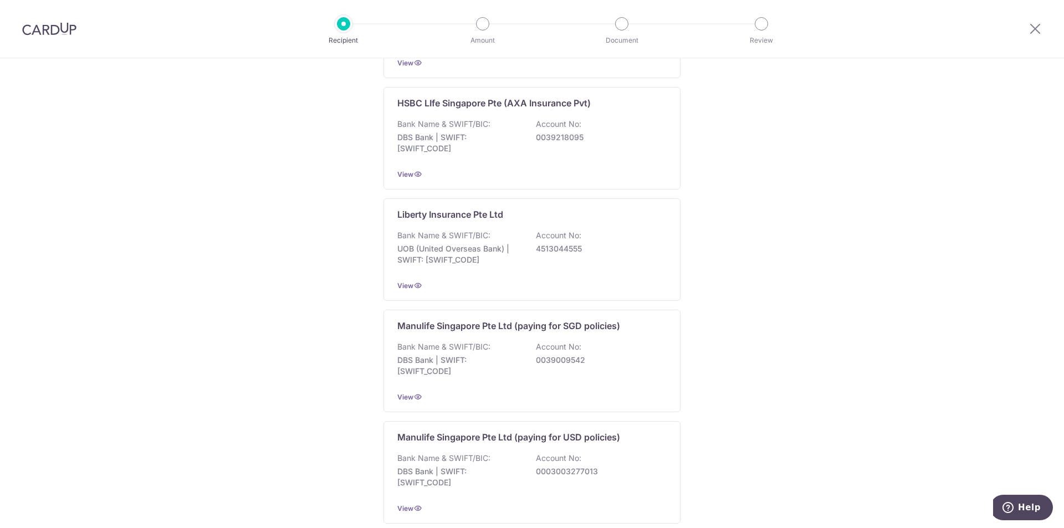
scroll to position [986, 0]
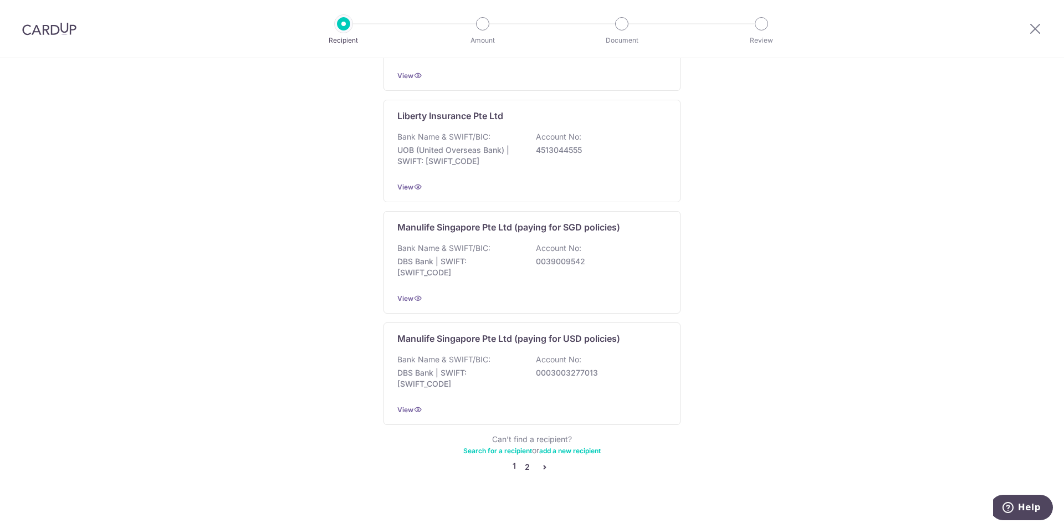
click at [522, 461] on link "2" at bounding box center [527, 467] width 13 height 13
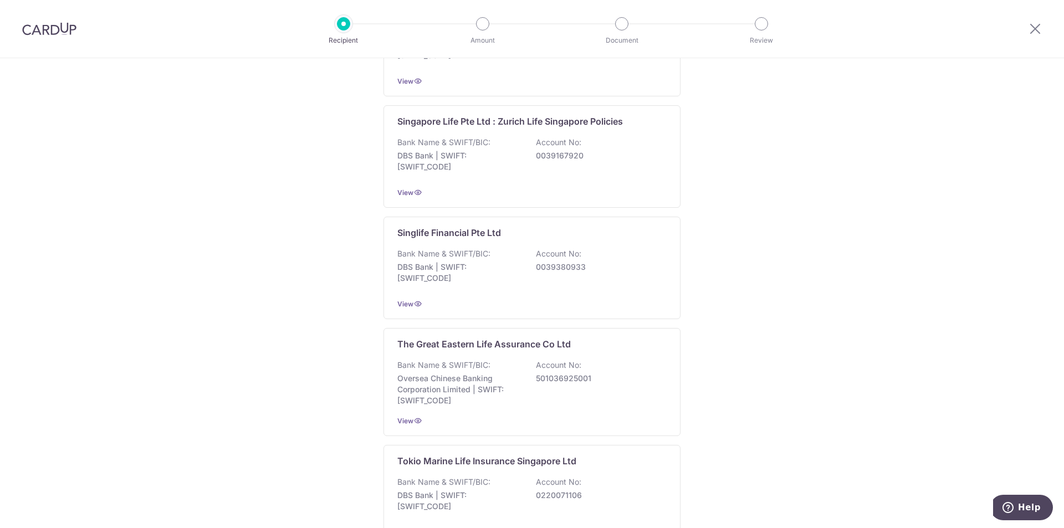
scroll to position [991, 0]
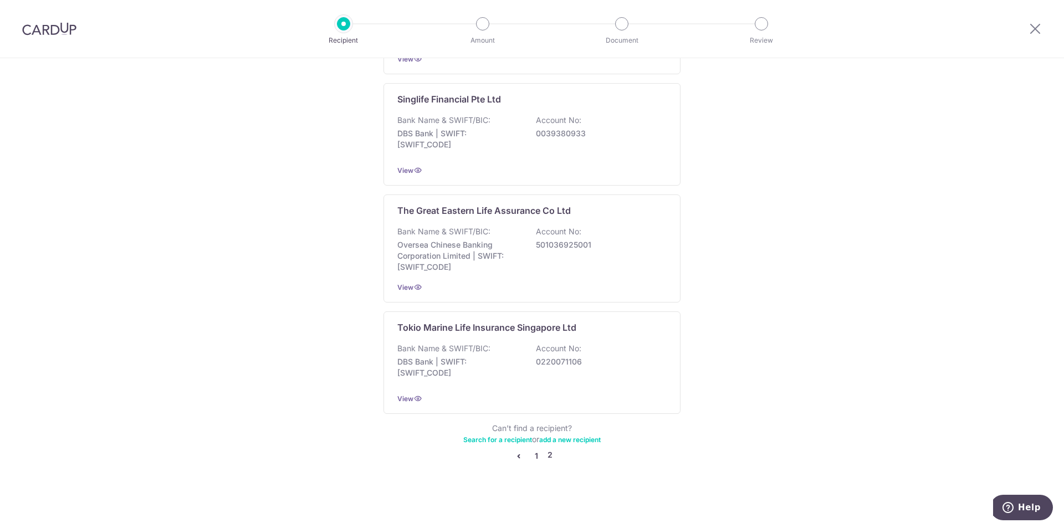
click at [533, 457] on link "1" at bounding box center [536, 456] width 13 height 13
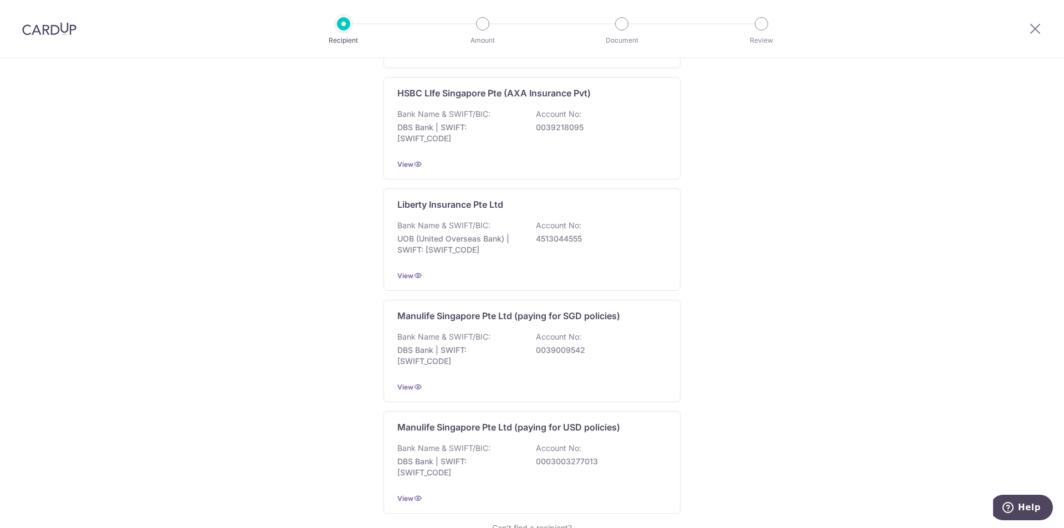
scroll to position [942, 0]
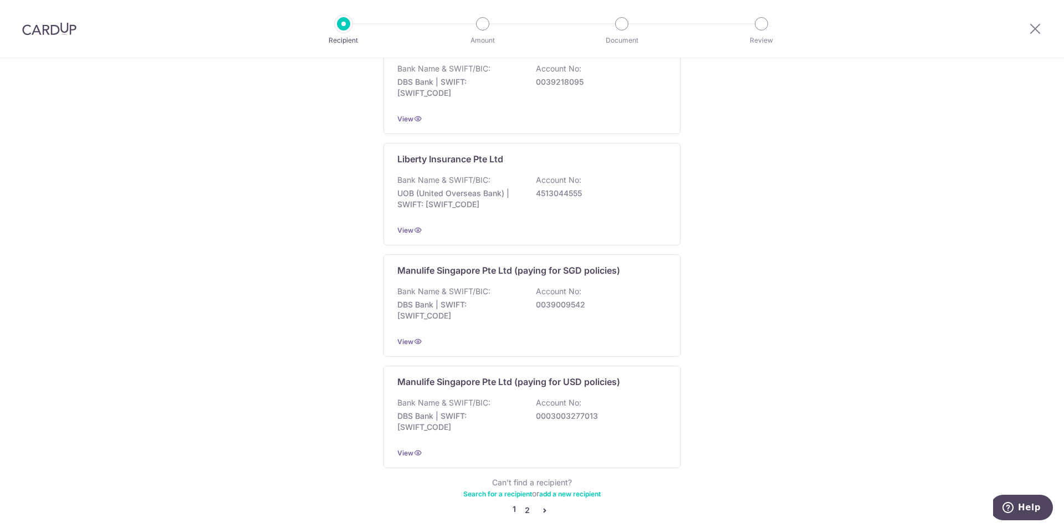
click at [528, 504] on link "2" at bounding box center [527, 510] width 13 height 13
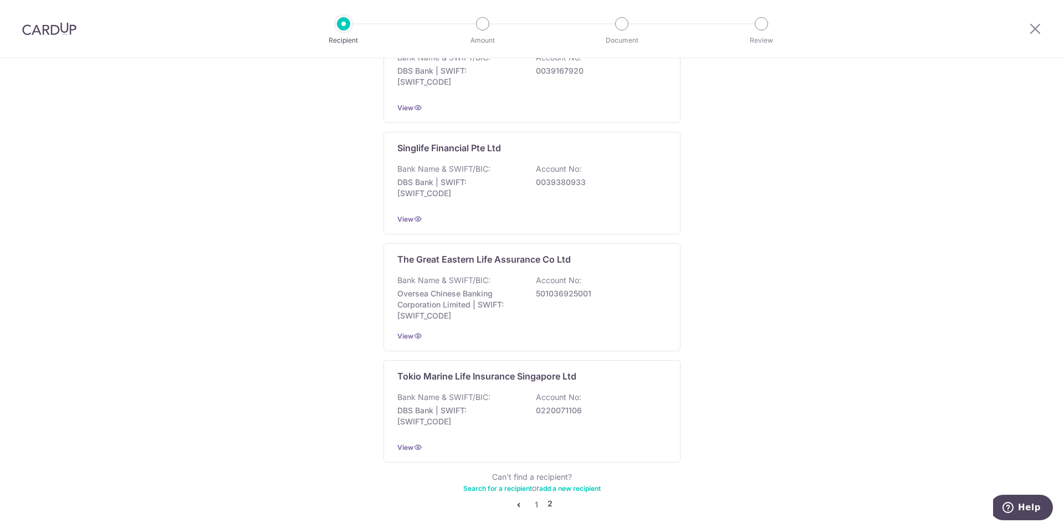
click at [506, 491] on link "Search for a recipient" at bounding box center [497, 488] width 69 height 8
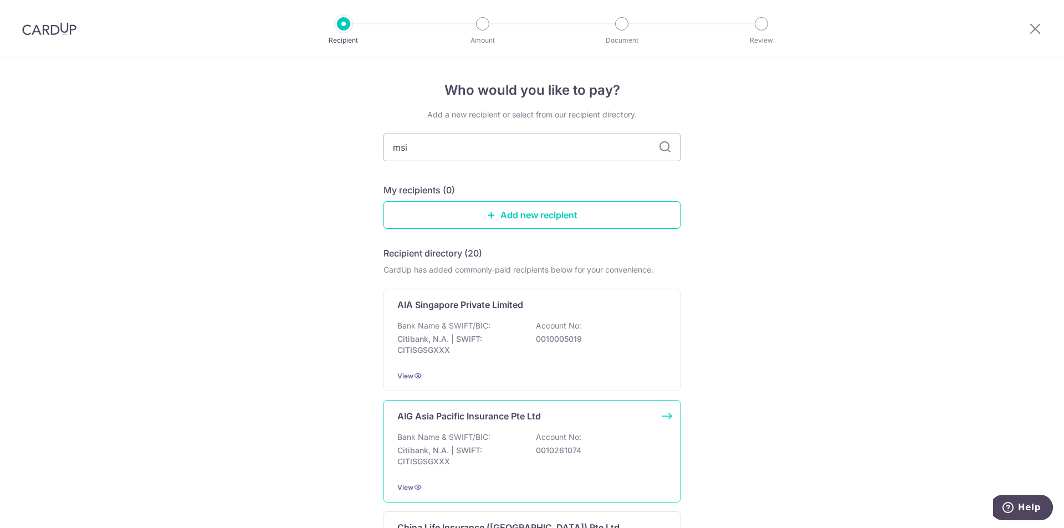
type input "msig"
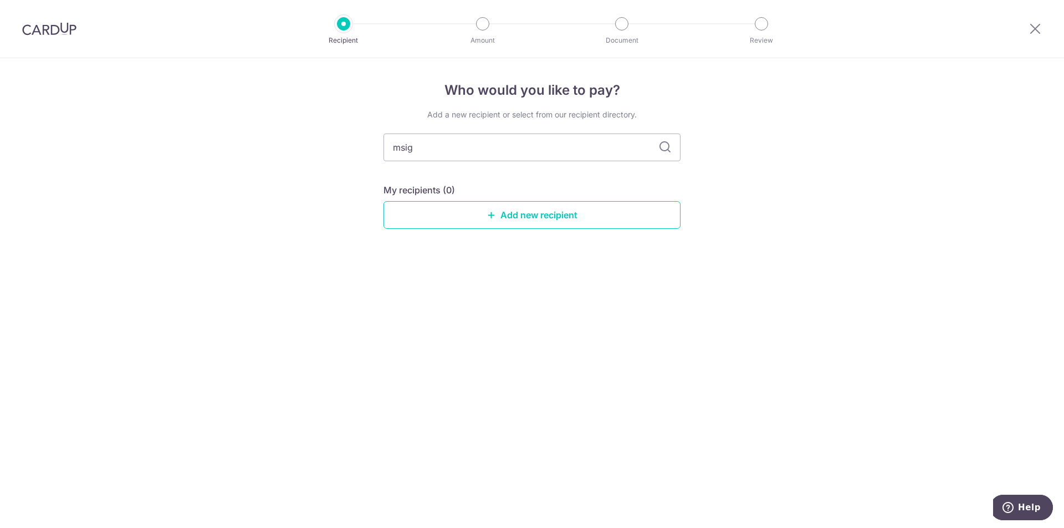
click at [670, 141] on icon at bounding box center [665, 147] width 13 height 13
click at [667, 144] on icon at bounding box center [665, 147] width 13 height 13
click at [567, 219] on link "Add new recipient" at bounding box center [532, 215] width 297 height 28
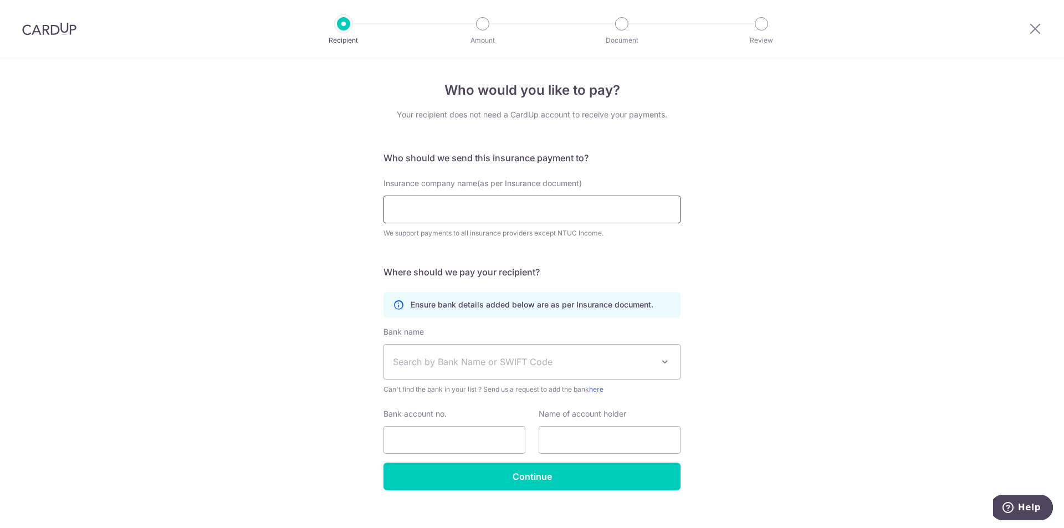
click at [436, 208] on input "Insurance company name(as per Insurance document)" at bounding box center [532, 210] width 297 height 28
paste input "MSIG Insurance ([GEOGRAPHIC_DATA]) Pte. Ltd."
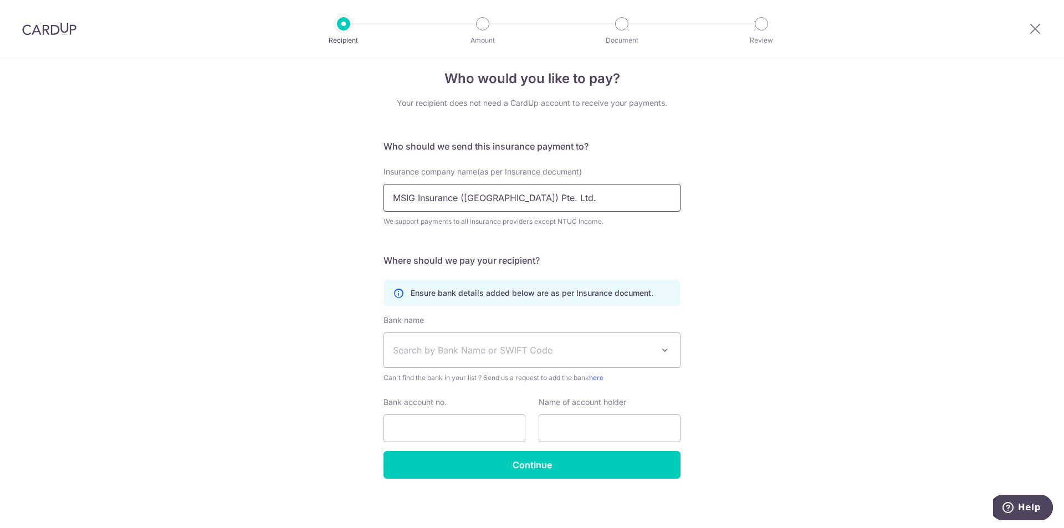
scroll to position [14, 0]
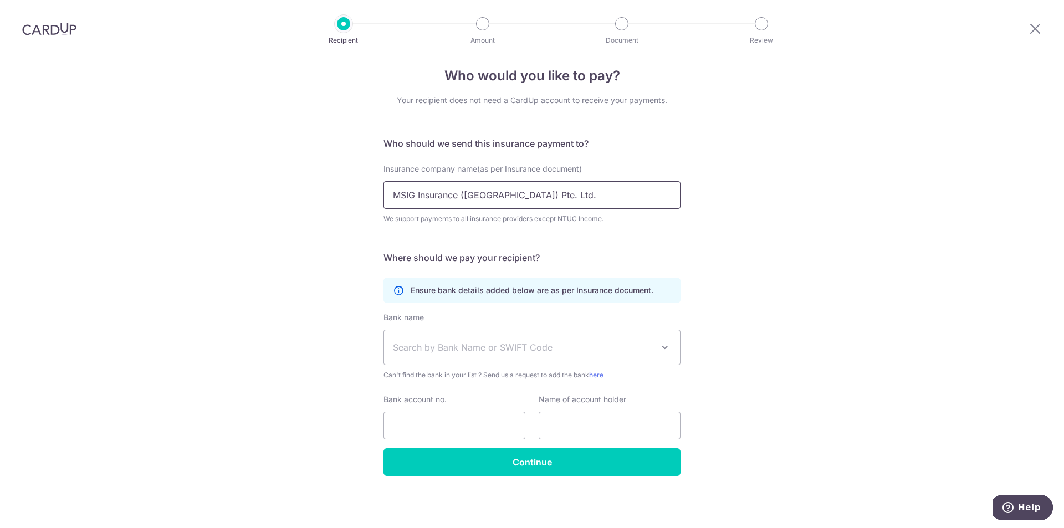
type input "MSIG Insurance ([GEOGRAPHIC_DATA]) Pte. Ltd."
click at [546, 349] on span "Search by Bank Name or SWIFT Code" at bounding box center [523, 347] width 261 height 13
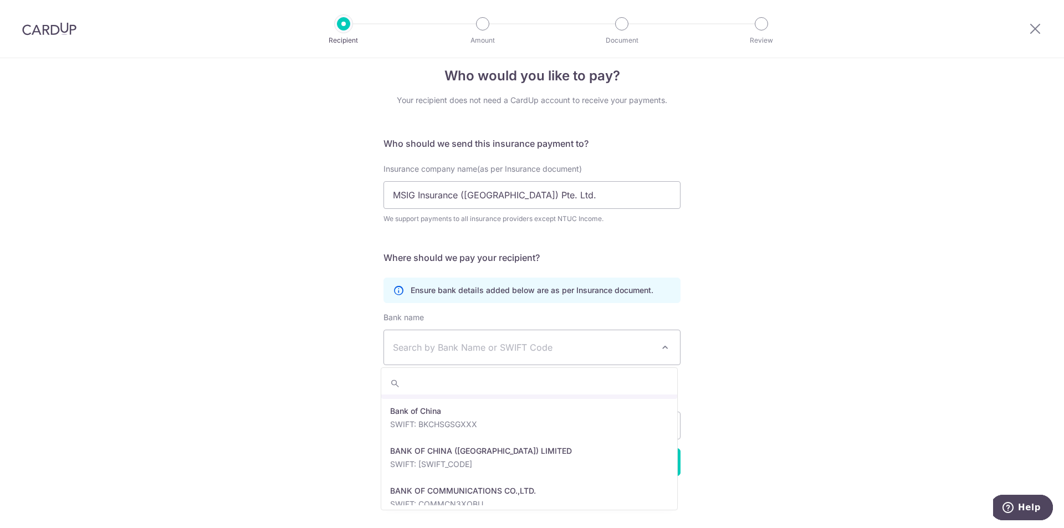
scroll to position [222, 0]
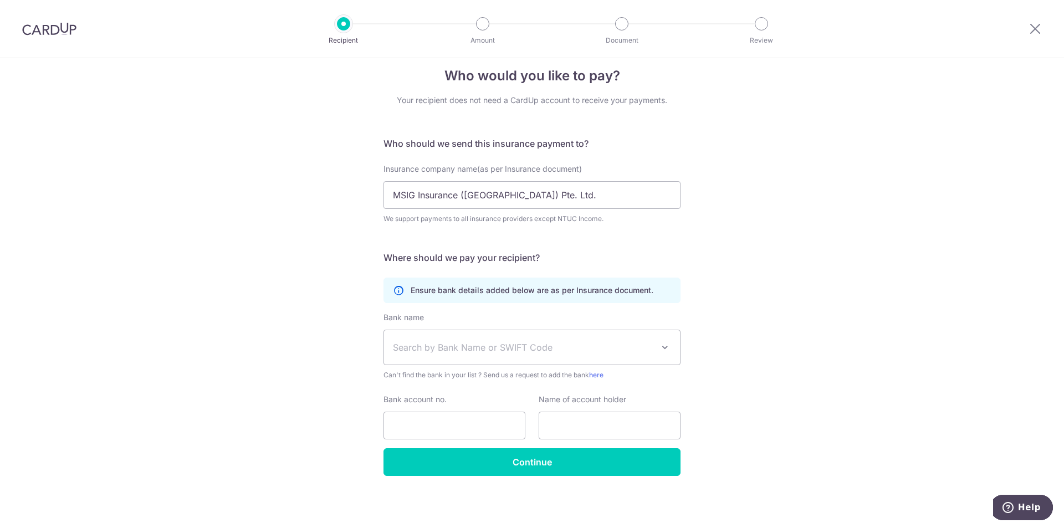
click at [420, 344] on span "Search by Bank Name or SWIFT Code" at bounding box center [523, 347] width 261 height 13
click at [416, 342] on span "Search by Bank Name or SWIFT Code" at bounding box center [523, 347] width 261 height 13
type input "msig"
click at [714, 342] on div "Who would you like to pay? Your recipient does not need a CardUp account to rec…" at bounding box center [532, 286] width 1064 height 484
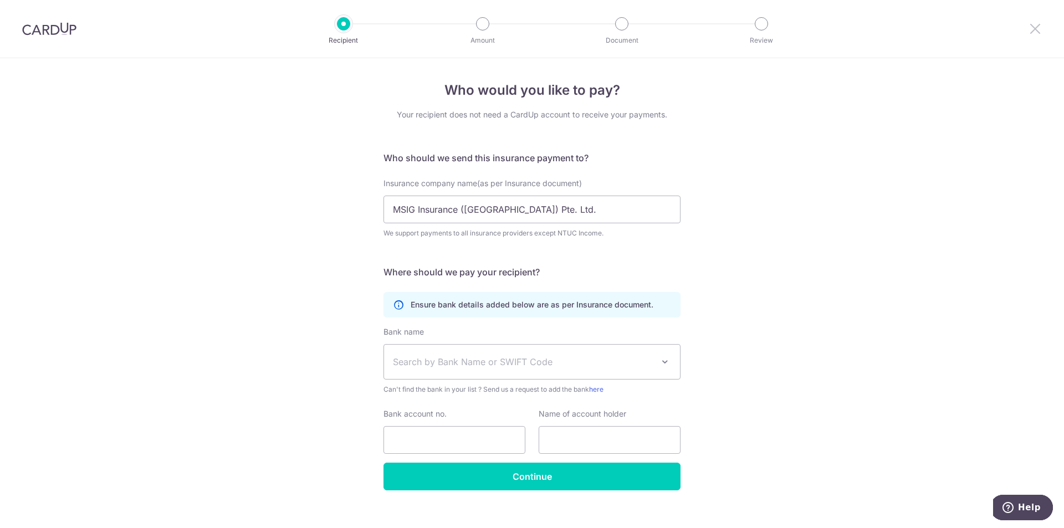
click at [1032, 31] on icon at bounding box center [1035, 29] width 13 height 14
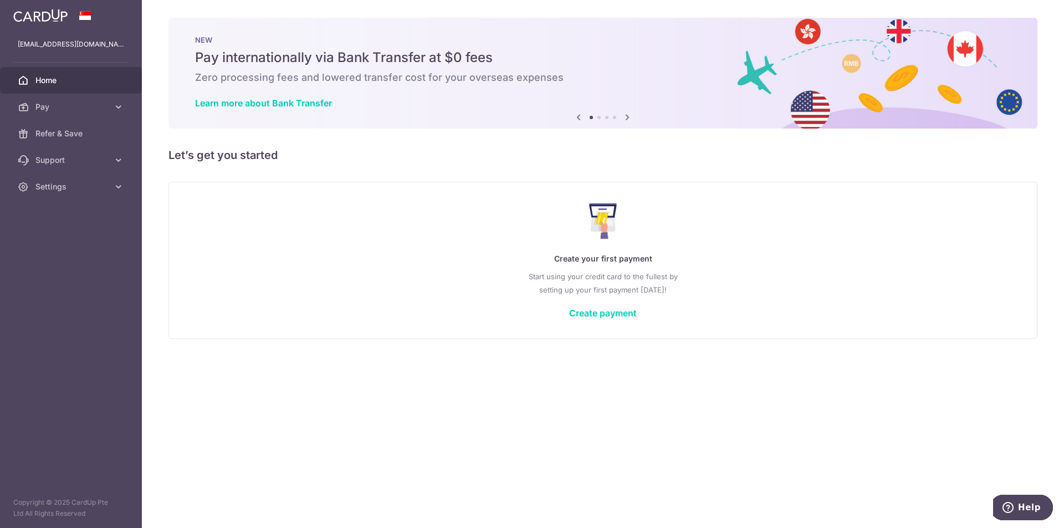
click at [626, 122] on icon at bounding box center [627, 117] width 13 height 14
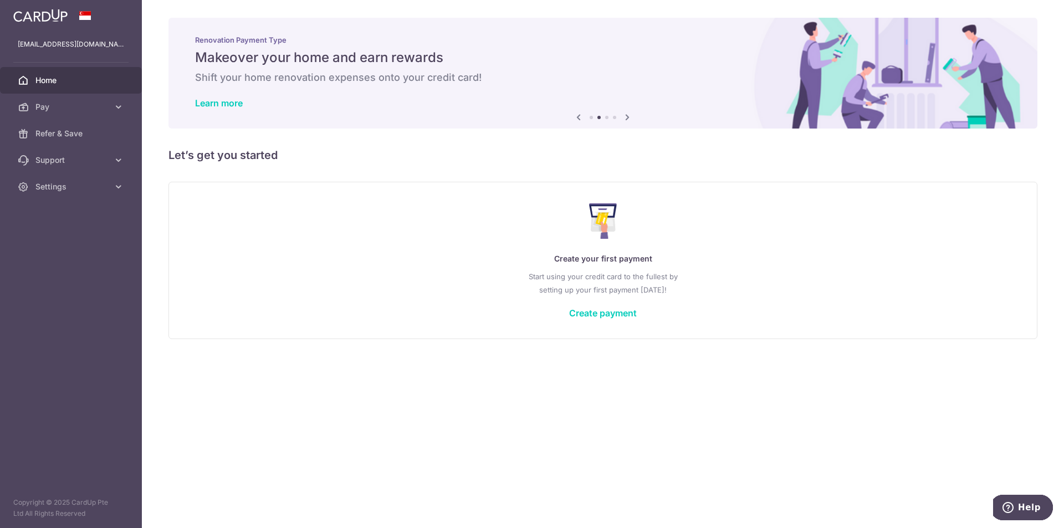
click at [625, 120] on icon at bounding box center [627, 117] width 13 height 14
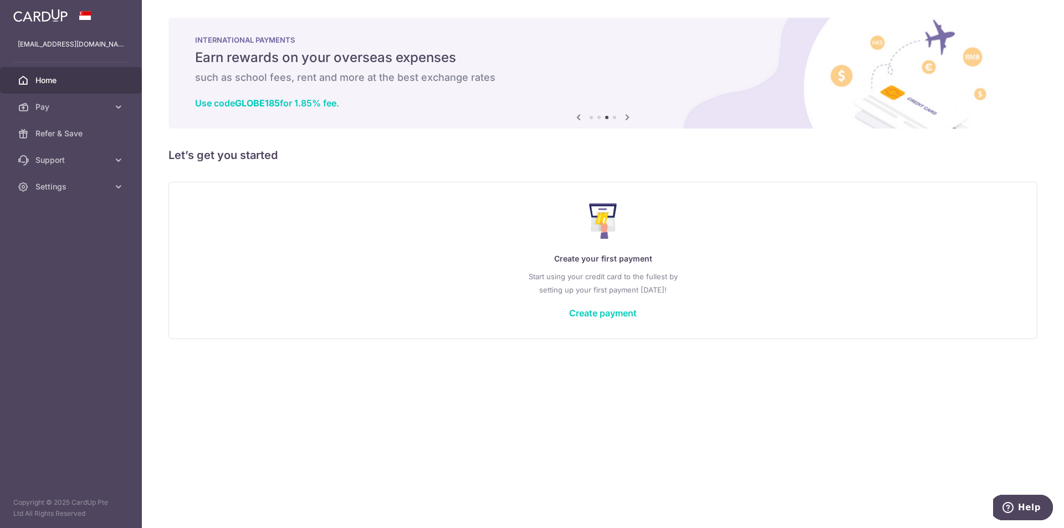
click at [625, 120] on icon at bounding box center [627, 117] width 13 height 14
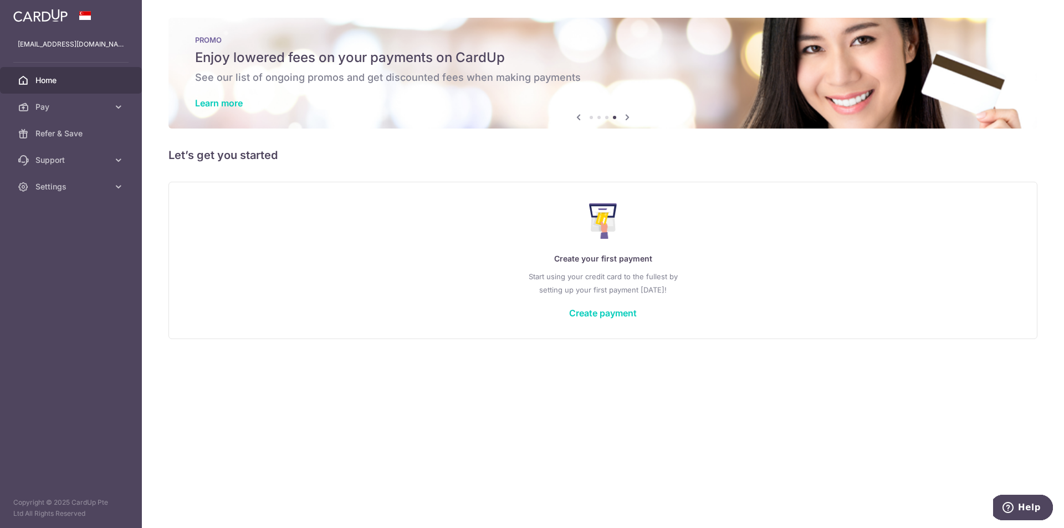
click at [625, 120] on icon at bounding box center [627, 117] width 13 height 14
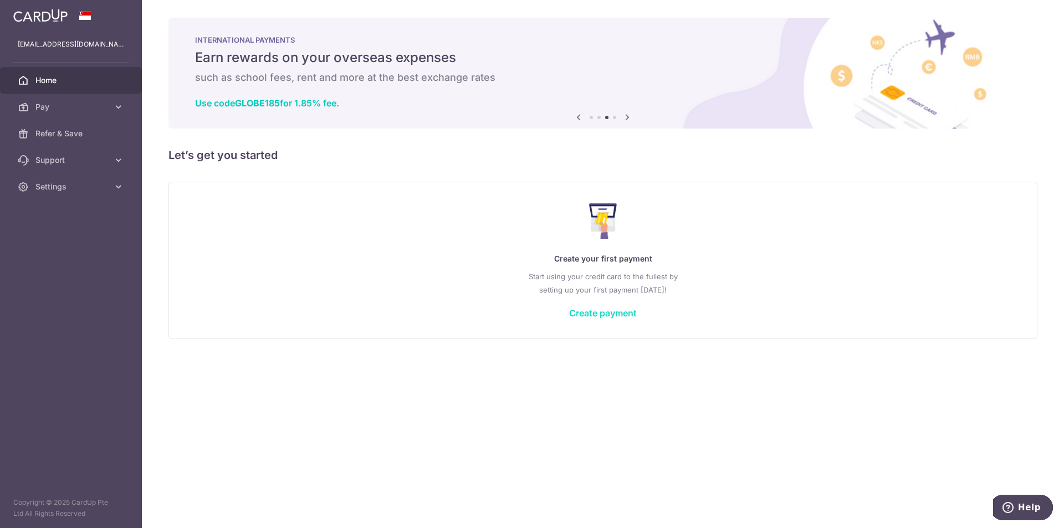
click at [582, 313] on link "Create payment" at bounding box center [603, 313] width 68 height 11
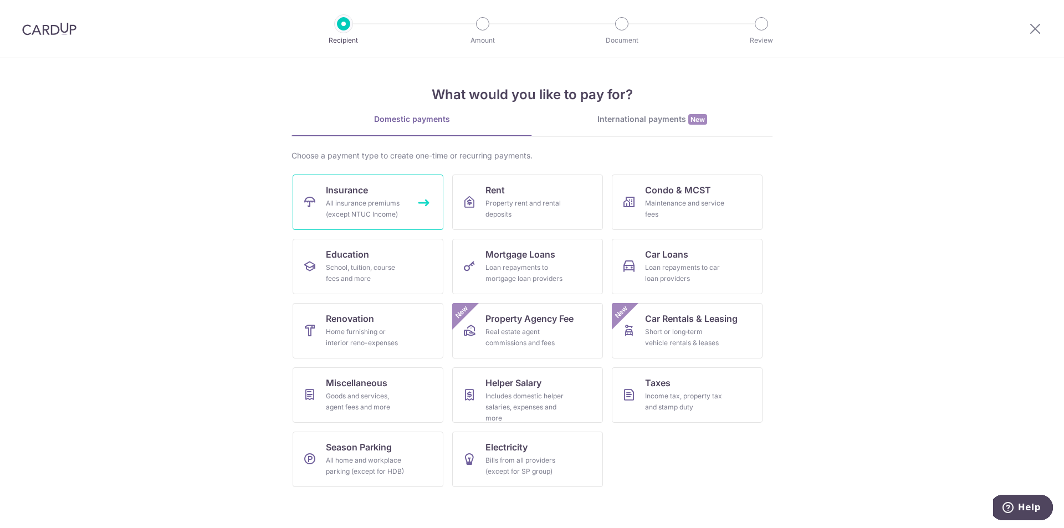
click at [374, 212] on div "All insurance premiums (except NTUC Income)" at bounding box center [366, 209] width 80 height 22
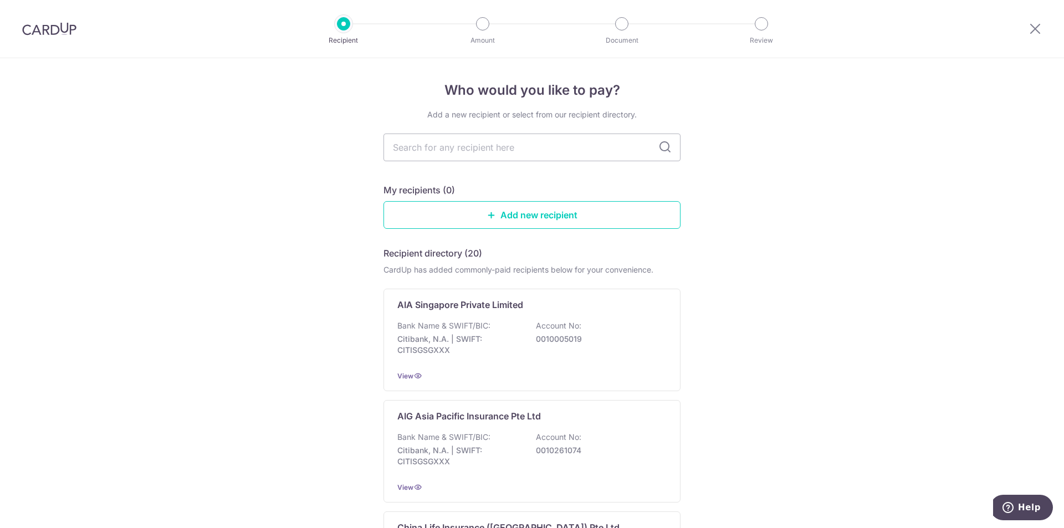
type input "MSIG Insurance ([GEOGRAPHIC_DATA]) Pte. Ltd."
paste input "“MSIG Insurance (S) Pte Ltd”"
type input "“MSIG Insurance (S) Pte Ltd”"
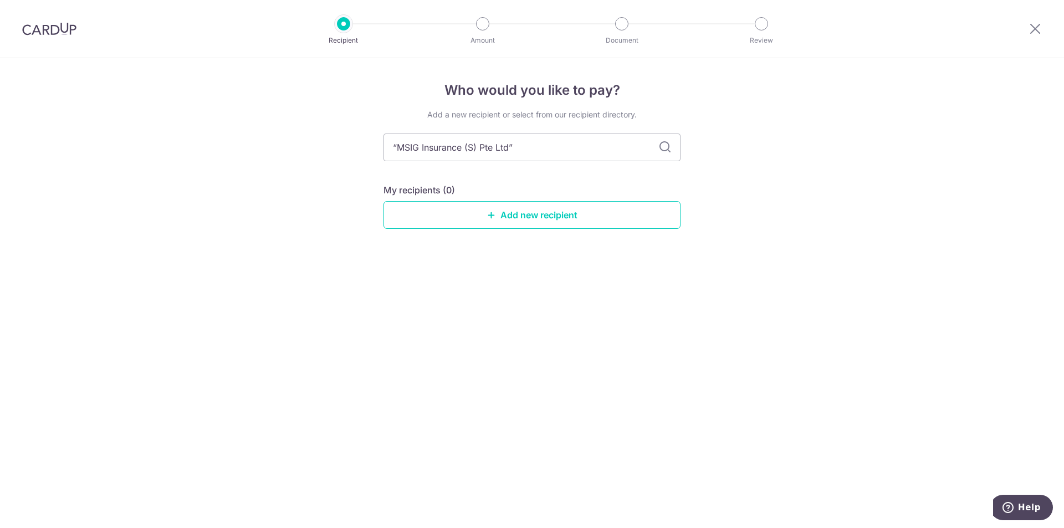
type input "“MSIG Insurance (S) Pte Ltd"
type input "MSIG Insurance (S) Pte Ltd"
click at [669, 150] on icon at bounding box center [665, 147] width 13 height 13
click at [666, 147] on icon at bounding box center [665, 147] width 13 height 13
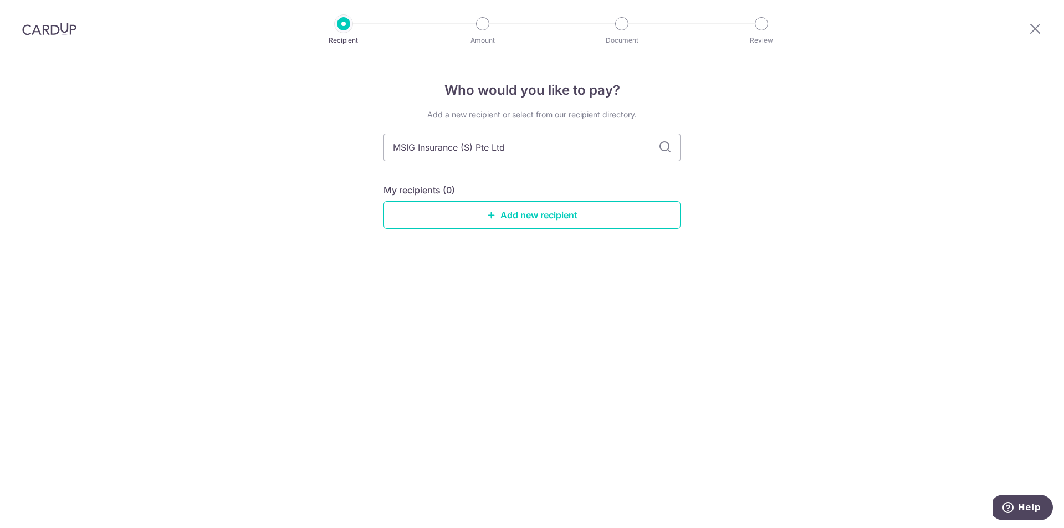
click at [666, 147] on icon at bounding box center [665, 147] width 13 height 13
click at [548, 147] on input "MSIG Insurance (S) Pte Ltd" at bounding box center [532, 148] width 297 height 28
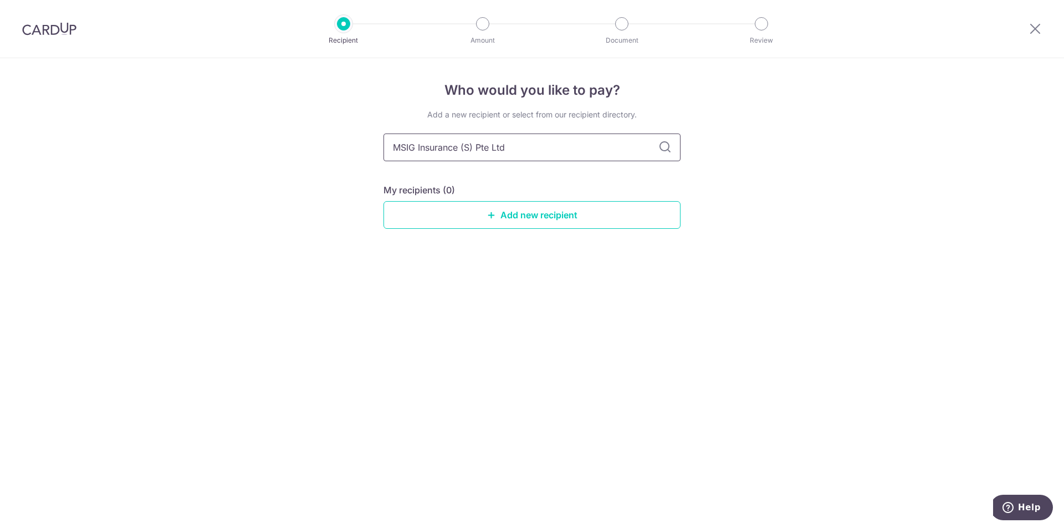
click at [548, 147] on input "MSIG Insurance (S) Pte Ltd" at bounding box center [532, 148] width 297 height 28
click at [516, 219] on link "Add new recipient" at bounding box center [532, 215] width 297 height 28
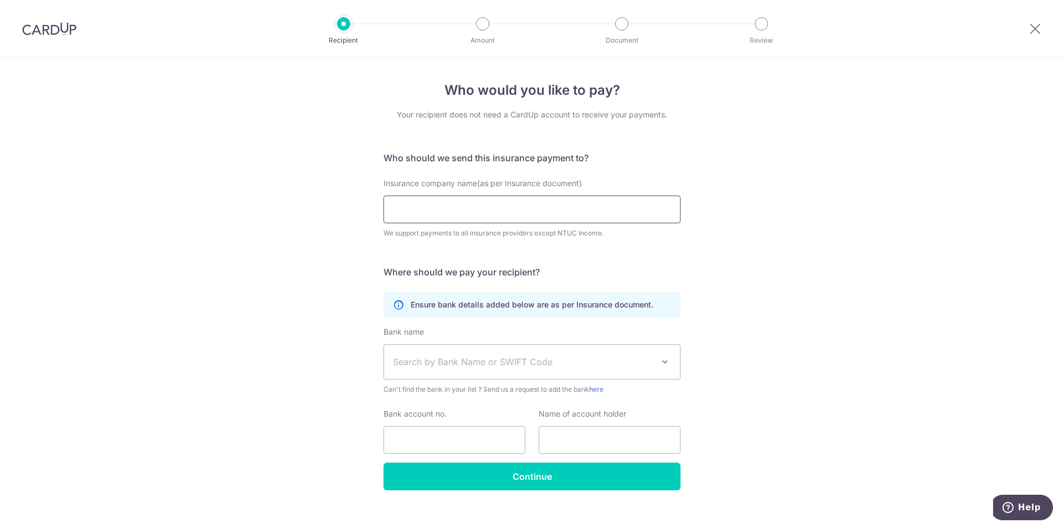
click at [509, 214] on input "Insurance company name(as per Insurance document)" at bounding box center [532, 210] width 297 height 28
paste input "MSIG Insurance (S) Pte Ltd"
type input "MSIG Insurance (S) Pte Ltd"
click at [746, 253] on div "Who would you like to pay? Your recipient does not need a CardUp account to rec…" at bounding box center [532, 300] width 1064 height 484
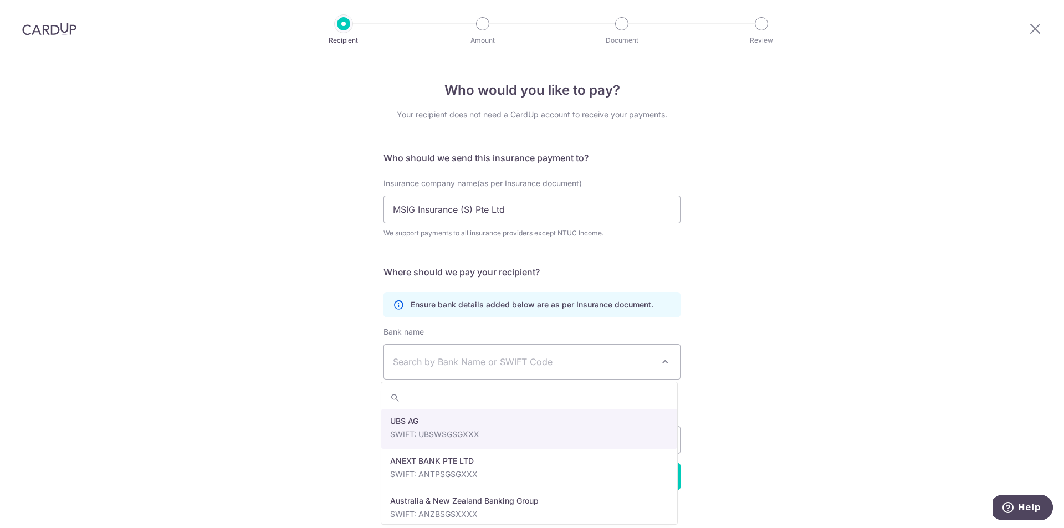
click at [587, 349] on span "Search by Bank Name or SWIFT Code" at bounding box center [532, 362] width 296 height 34
drag, startPoint x: 517, startPoint y: 406, endPoint x: 317, endPoint y: 425, distance: 201.1
click at [317, 425] on div "Who would you like to pay? Your recipient does not need a CardUp account to rec…" at bounding box center [532, 300] width 1064 height 484
type input "citi"
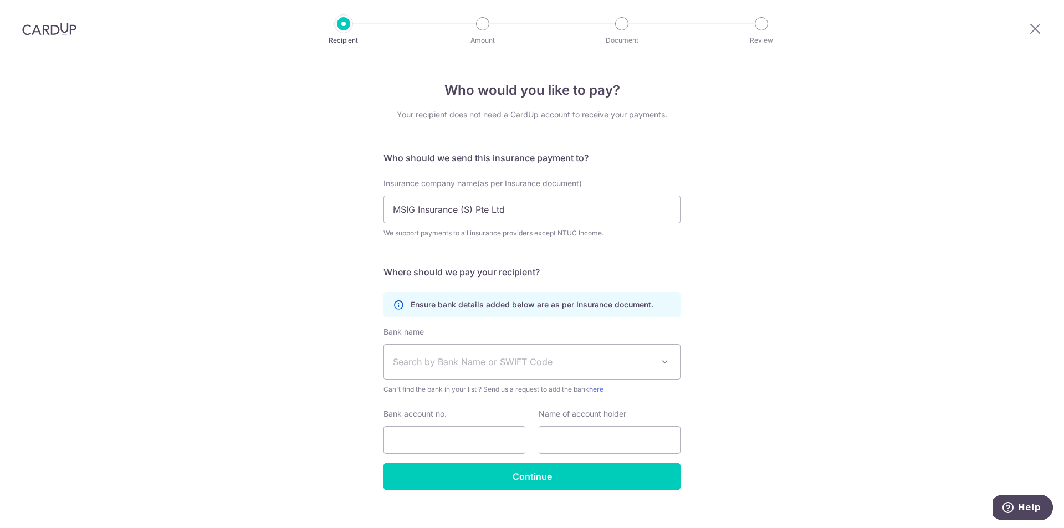
click at [415, 364] on span "Search by Bank Name or SWIFT Code" at bounding box center [523, 361] width 261 height 13
click at [416, 357] on span "Search by Bank Name or SWIFT Code" at bounding box center [523, 361] width 261 height 13
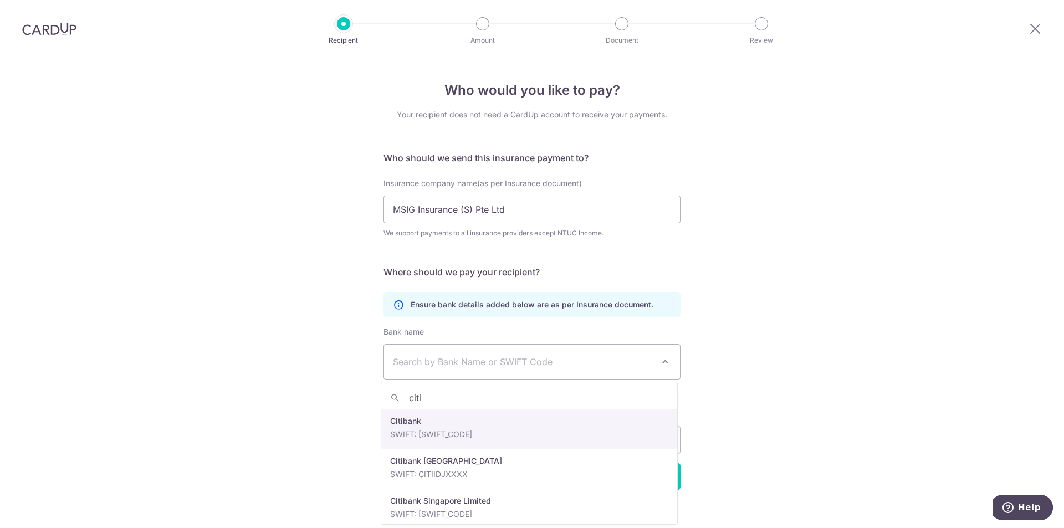
scroll to position [0, 0]
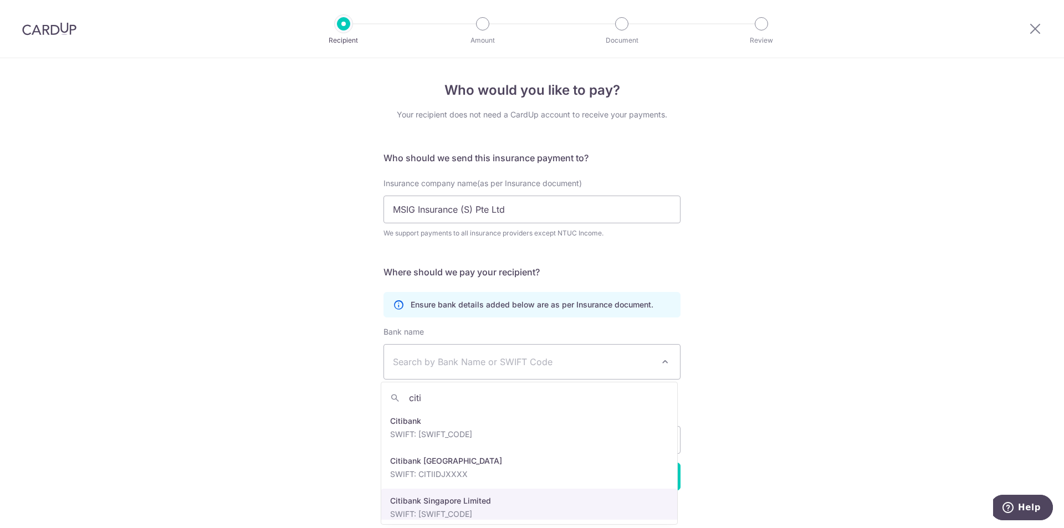
type input "citi"
select select "27"
click at [664, 362] on span at bounding box center [665, 361] width 13 height 13
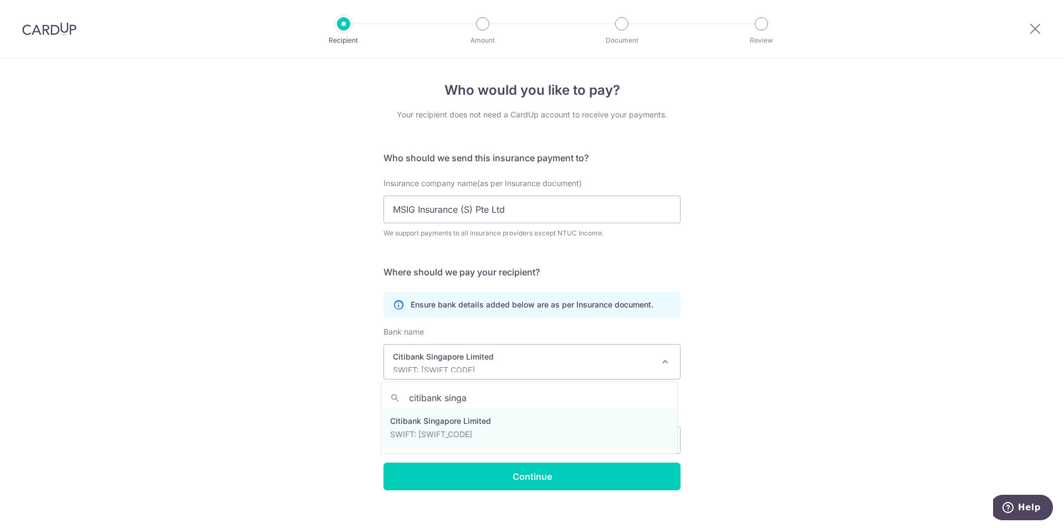
type input "citibank singa"
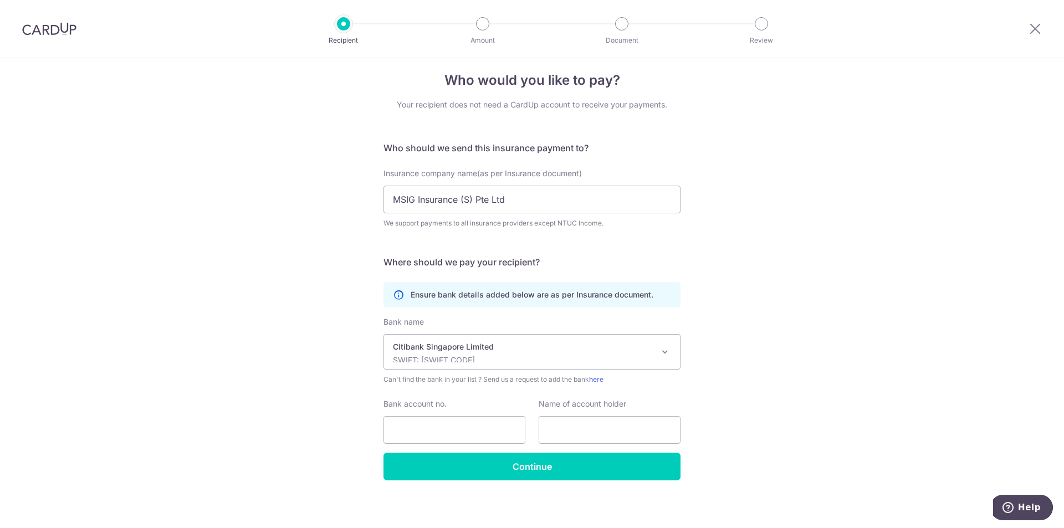
scroll to position [14, 0]
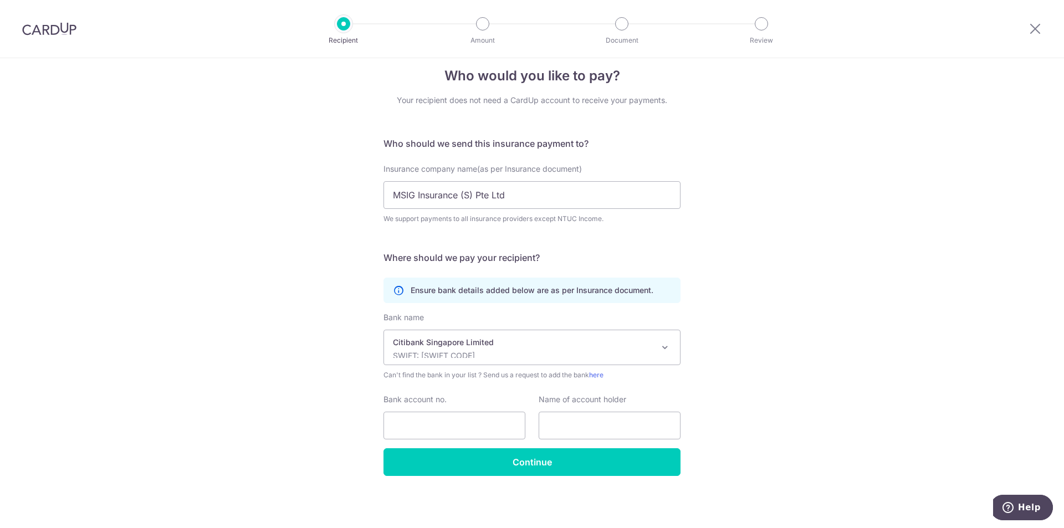
click at [306, 423] on div "Who would you like to pay? Your recipient does not need a CardUp account to rec…" at bounding box center [532, 286] width 1064 height 484
click at [405, 422] on input "Bank account no." at bounding box center [455, 426] width 142 height 28
click at [471, 426] on input "Bank account no." at bounding box center [455, 426] width 142 height 28
type input "[CREDIT_CARD_NUMBER]"
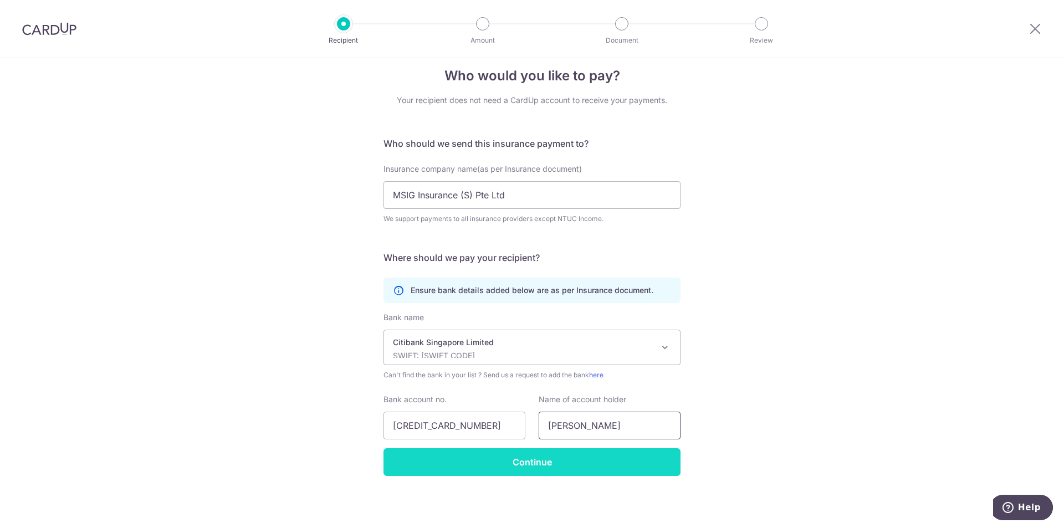
type input "[PERSON_NAME]"
click at [509, 457] on input "Continue" at bounding box center [532, 462] width 297 height 28
